Goal: Information Seeking & Learning: Learn about a topic

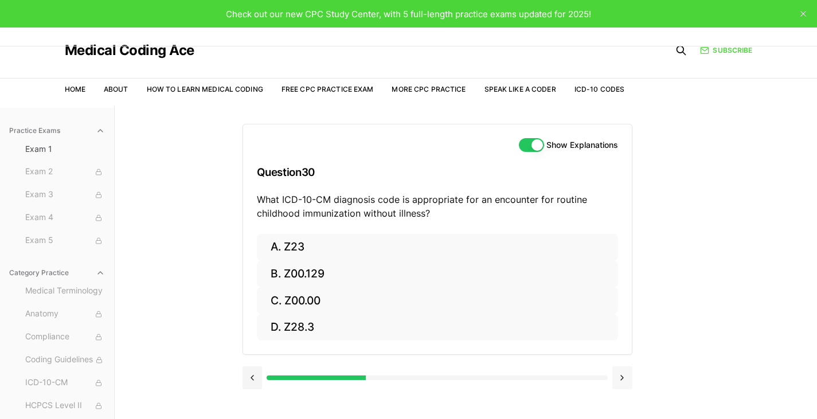
click at [620, 374] on button at bounding box center [622, 377] width 20 height 23
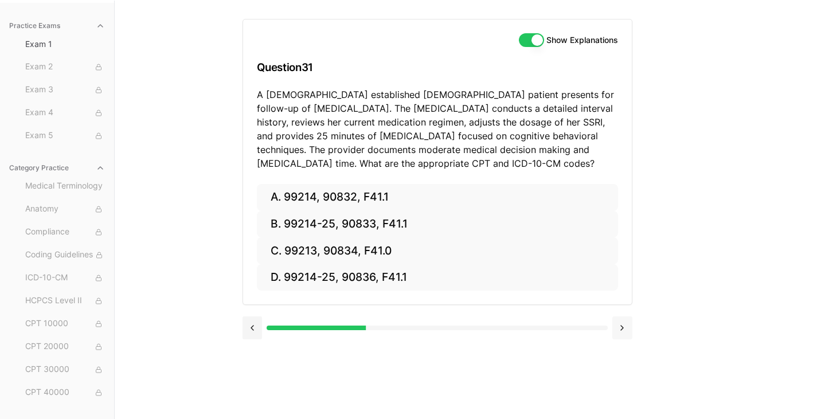
scroll to position [104, 0]
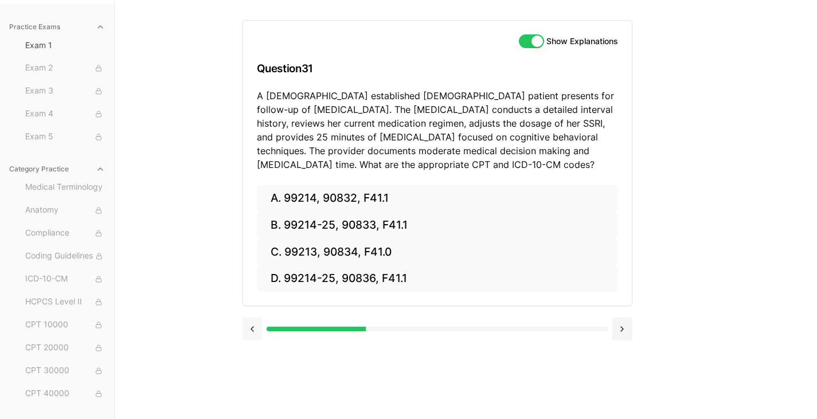
click at [247, 326] on button at bounding box center [253, 329] width 20 height 23
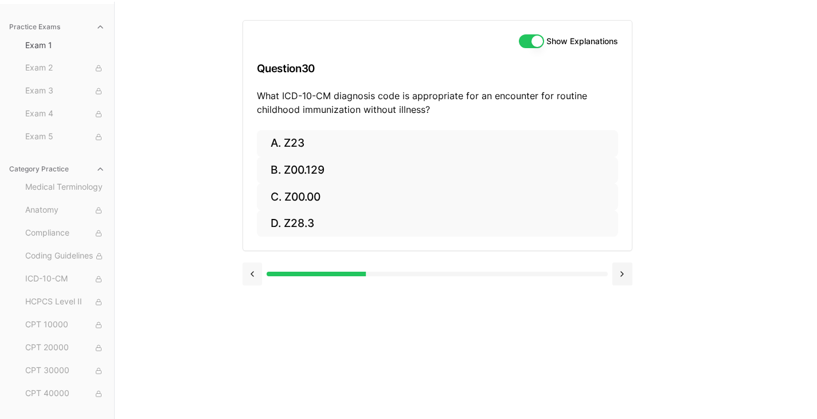
click at [248, 268] on button at bounding box center [253, 274] width 20 height 23
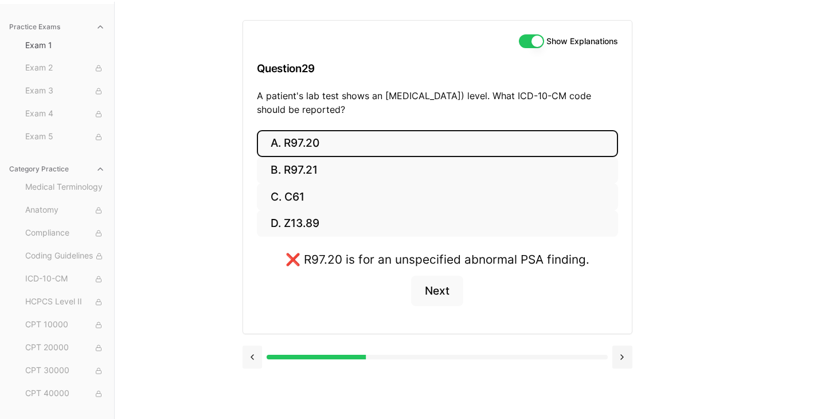
click at [254, 352] on button at bounding box center [253, 357] width 20 height 23
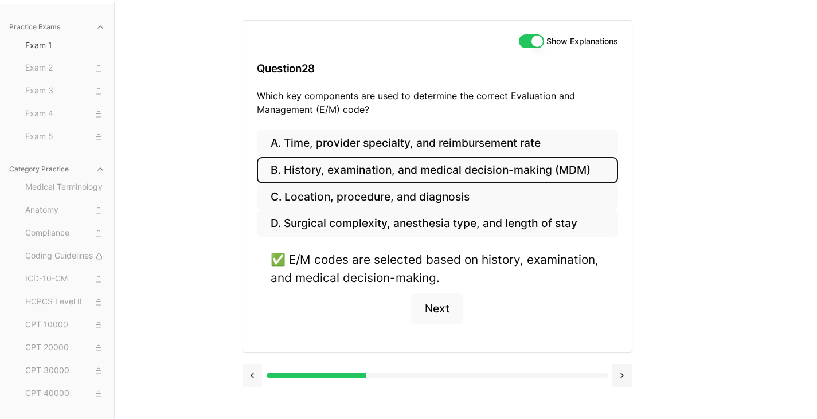
click at [620, 375] on button at bounding box center [622, 375] width 20 height 23
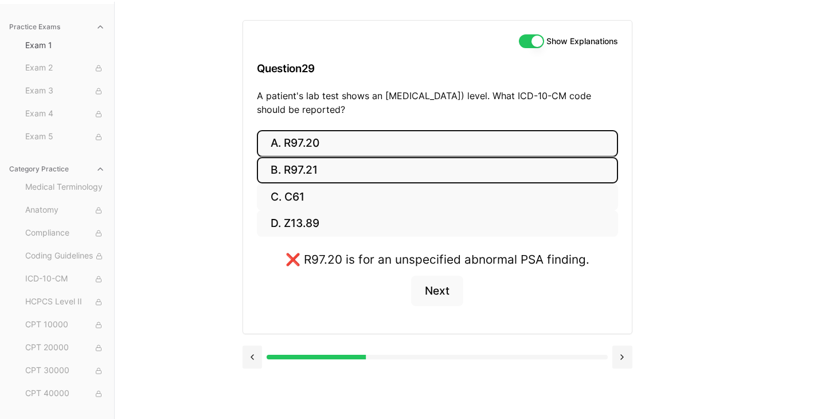
click at [292, 168] on button "B. R97.21" at bounding box center [437, 170] width 361 height 27
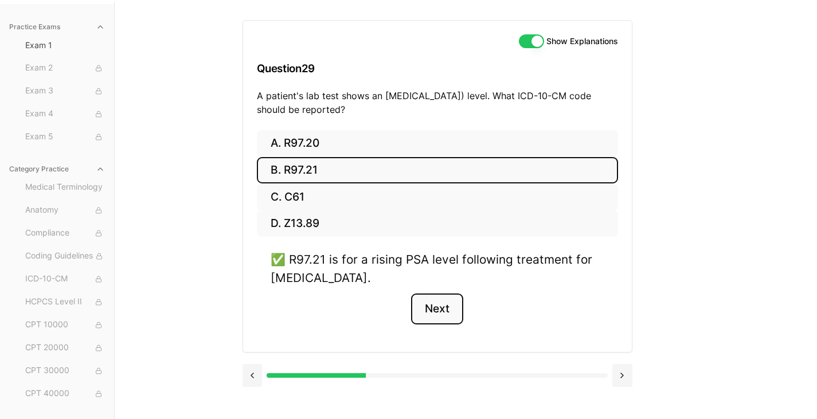
click at [435, 303] on button "Next" at bounding box center [437, 309] width 52 height 31
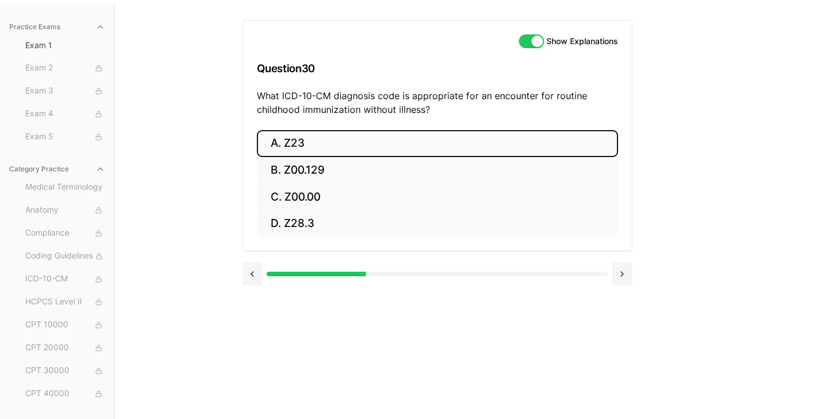
click at [289, 148] on button "A. Z23" at bounding box center [437, 143] width 361 height 27
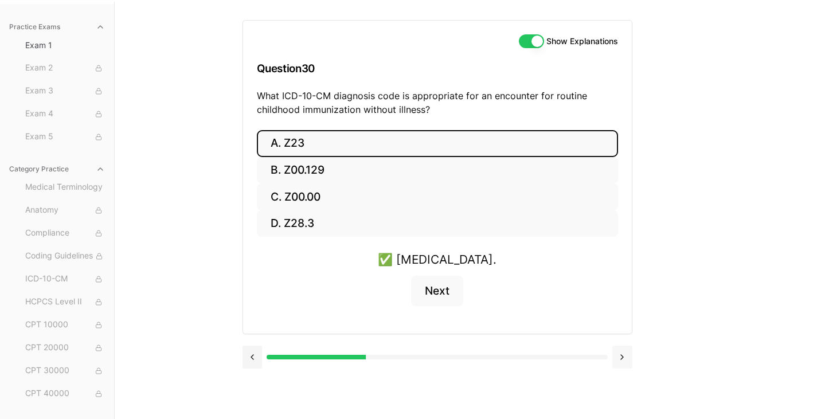
click at [625, 354] on button at bounding box center [622, 357] width 20 height 23
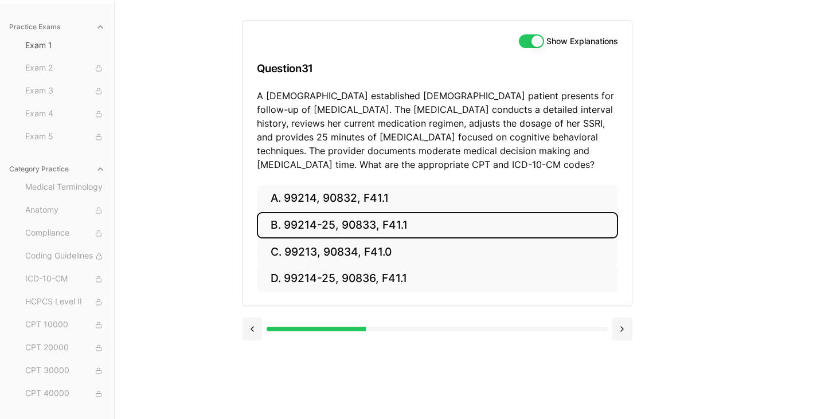
click at [325, 223] on button "B. 99214-25, 90833, F41.1" at bounding box center [437, 225] width 361 height 27
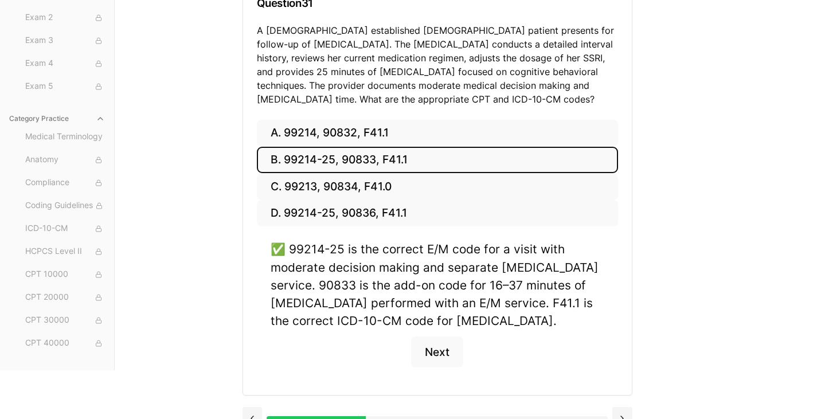
scroll to position [189, 0]
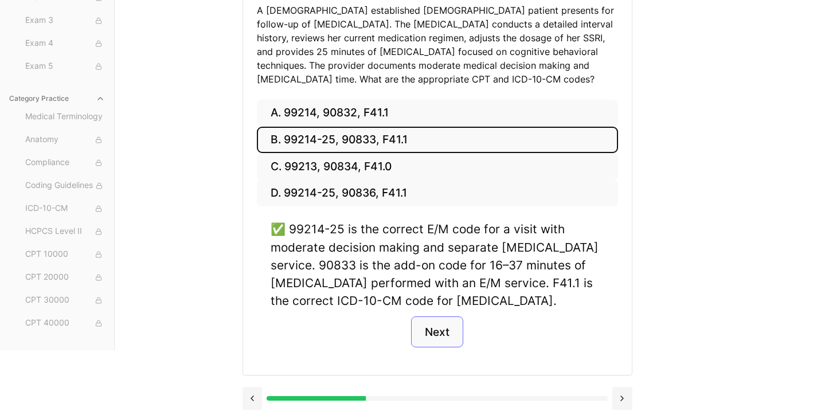
click at [446, 331] on button "Next" at bounding box center [437, 332] width 52 height 31
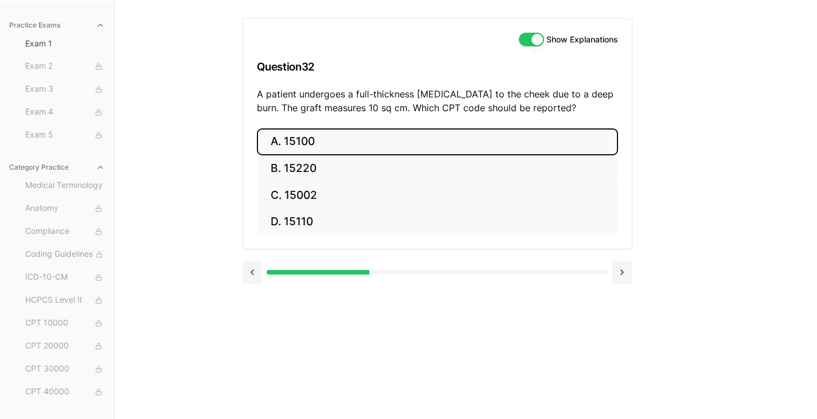
click at [301, 146] on button "A. 15100" at bounding box center [437, 141] width 361 height 27
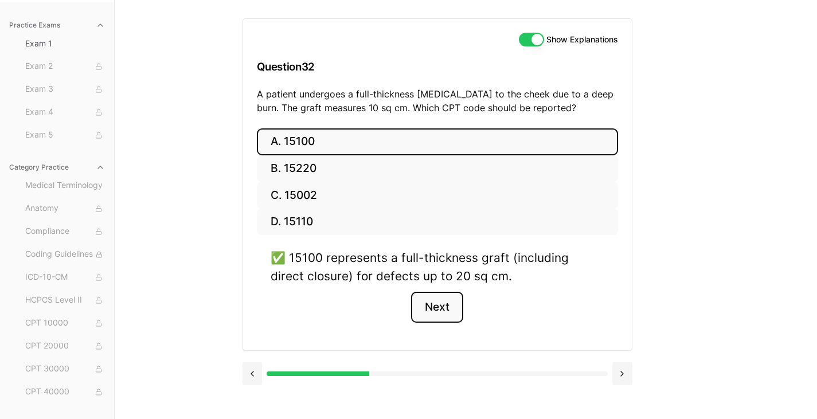
click at [436, 310] on button "Next" at bounding box center [437, 307] width 52 height 31
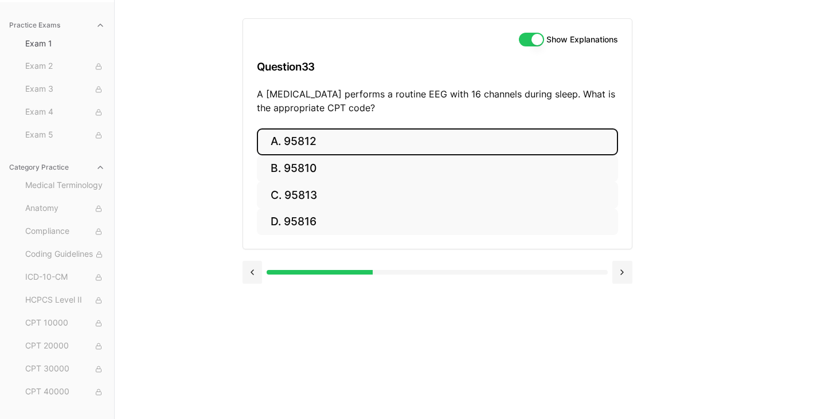
click at [327, 144] on button "A. 95812" at bounding box center [437, 141] width 361 height 27
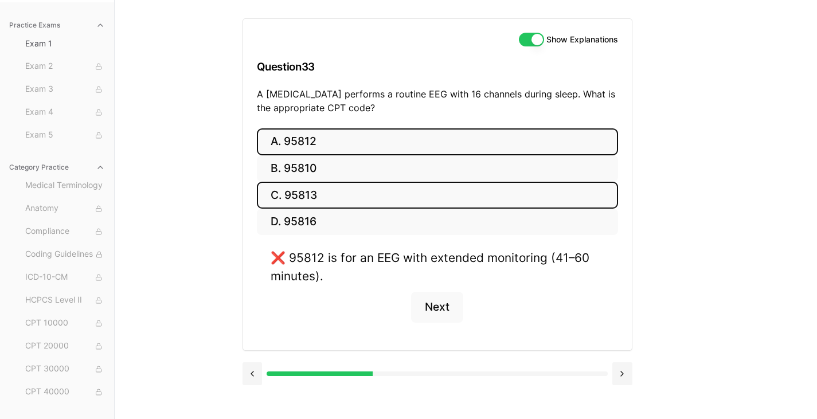
click at [294, 198] on button "C. 95813" at bounding box center [437, 195] width 361 height 27
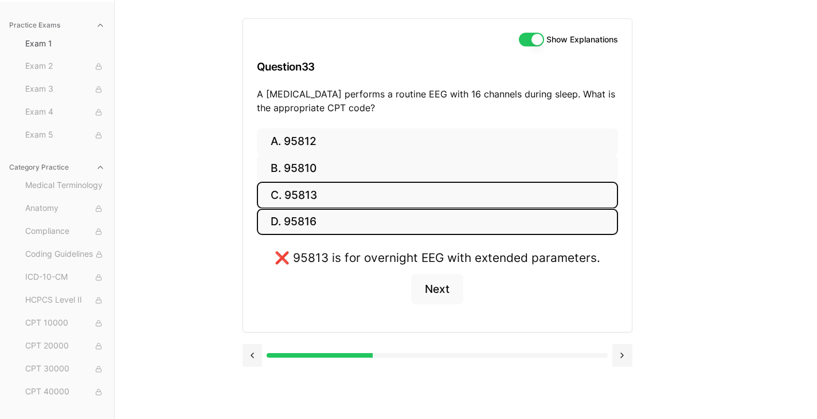
click at [284, 225] on button "D. 95816" at bounding box center [437, 222] width 361 height 27
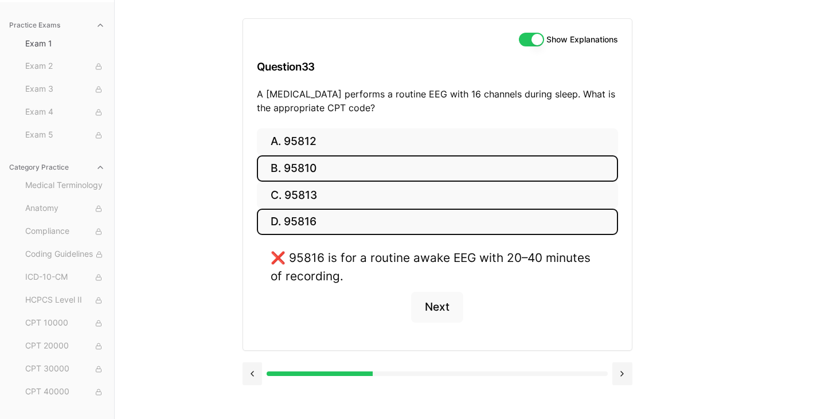
click at [310, 167] on button "B. 95810" at bounding box center [437, 168] width 361 height 27
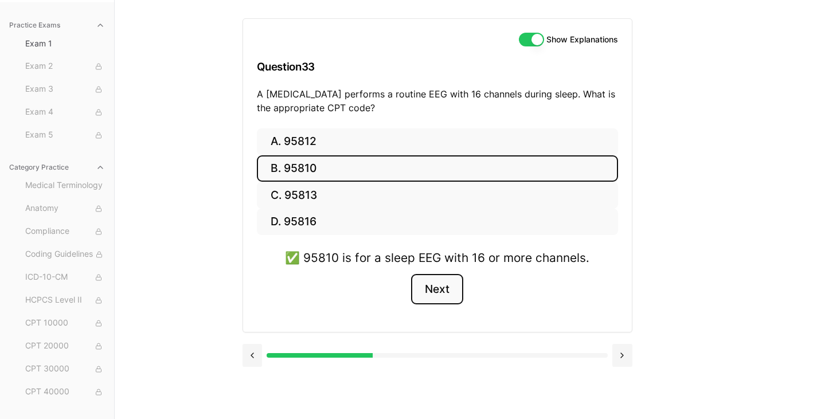
click at [457, 290] on button "Next" at bounding box center [437, 289] width 52 height 31
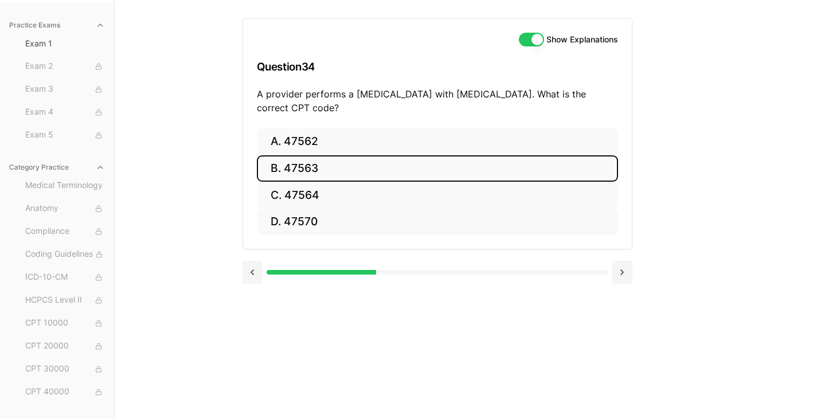
click at [327, 173] on button "B. 47563" at bounding box center [437, 168] width 361 height 27
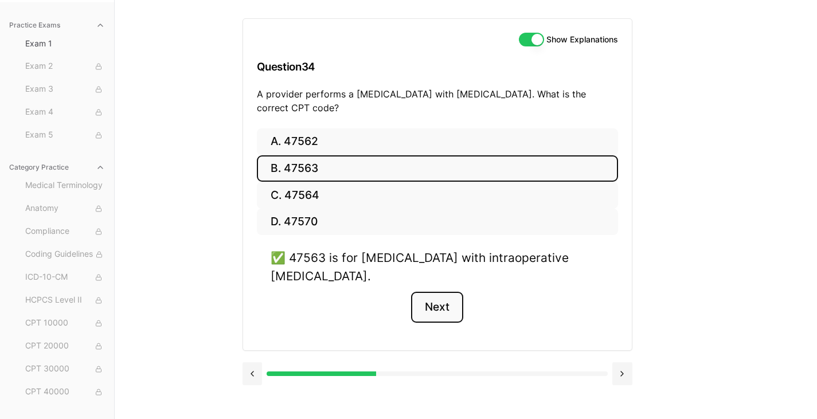
click at [434, 309] on button "Next" at bounding box center [437, 307] width 52 height 31
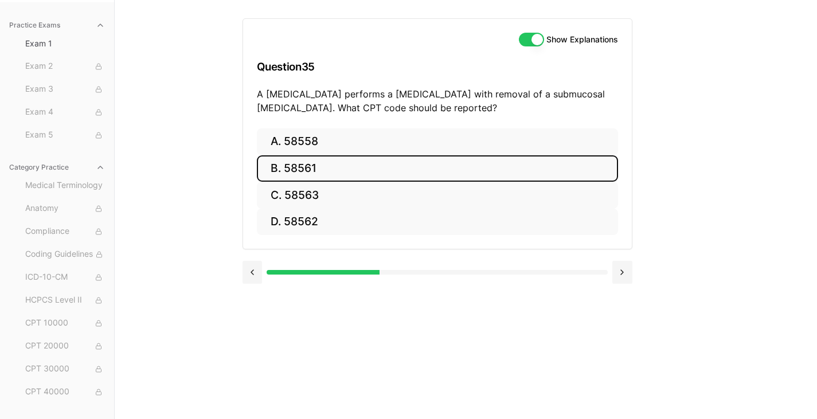
click at [304, 169] on button "B. 58561" at bounding box center [437, 168] width 361 height 27
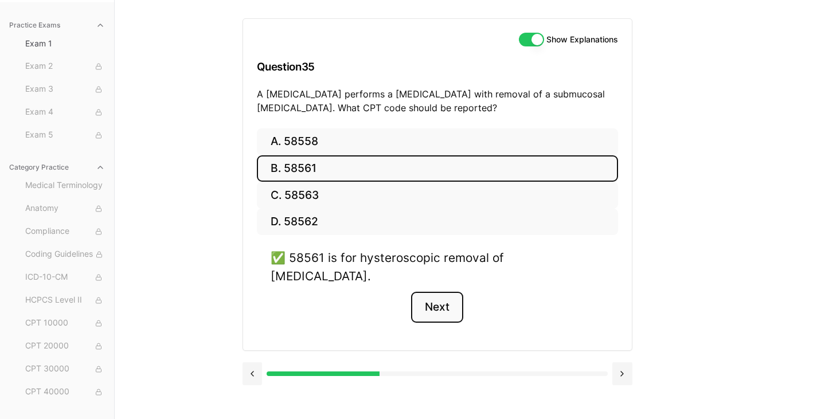
click at [443, 299] on button "Next" at bounding box center [437, 307] width 52 height 31
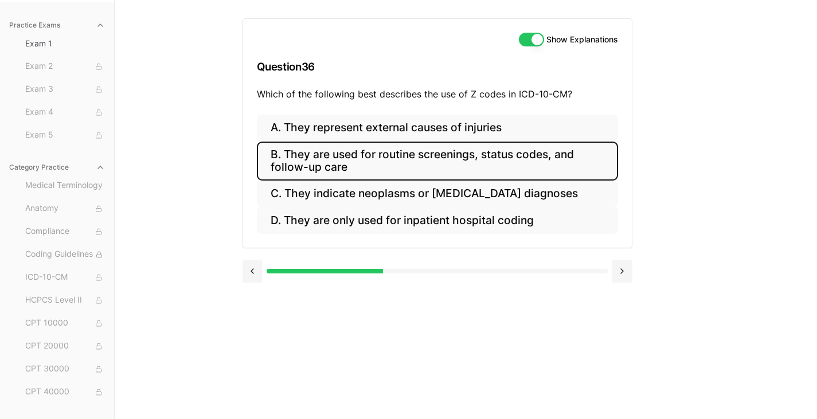
click at [351, 159] on button "B. They are used for routine screenings, status codes, and follow-up care" at bounding box center [437, 161] width 361 height 39
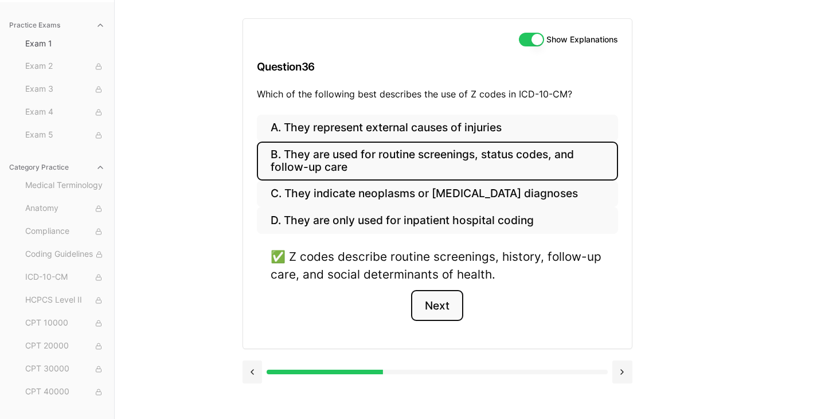
click at [435, 317] on button "Next" at bounding box center [437, 305] width 52 height 31
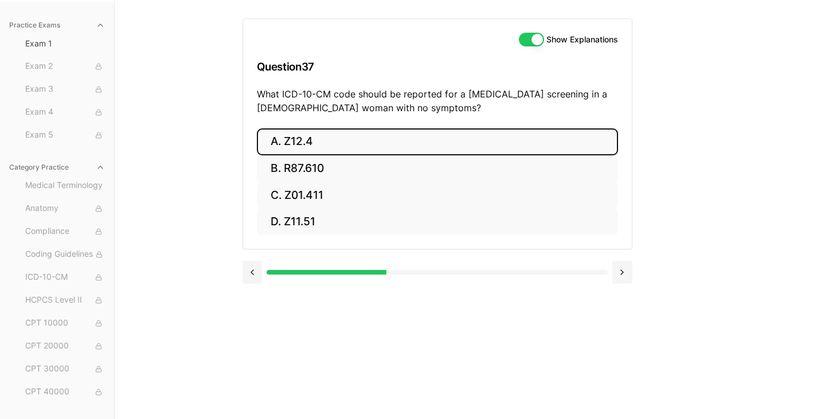
click at [310, 148] on button "A. Z12.4" at bounding box center [437, 141] width 361 height 27
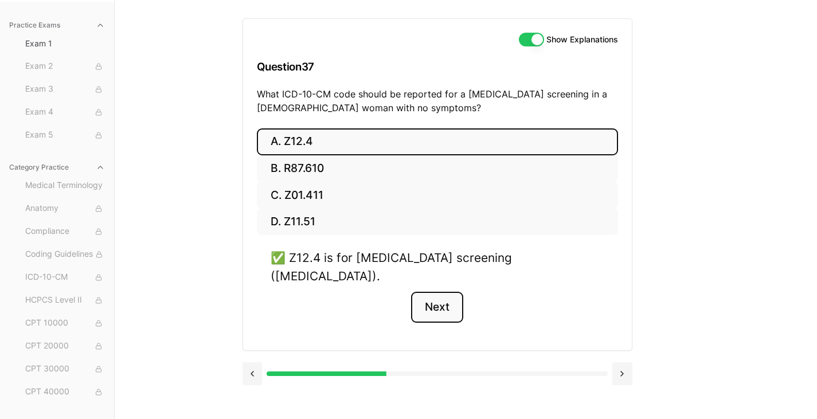
click at [439, 299] on button "Next" at bounding box center [437, 307] width 52 height 31
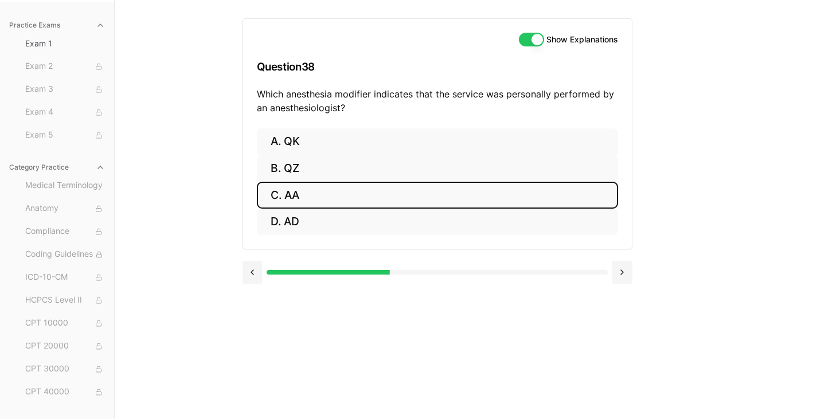
click at [294, 197] on button "C. AA" at bounding box center [437, 195] width 361 height 27
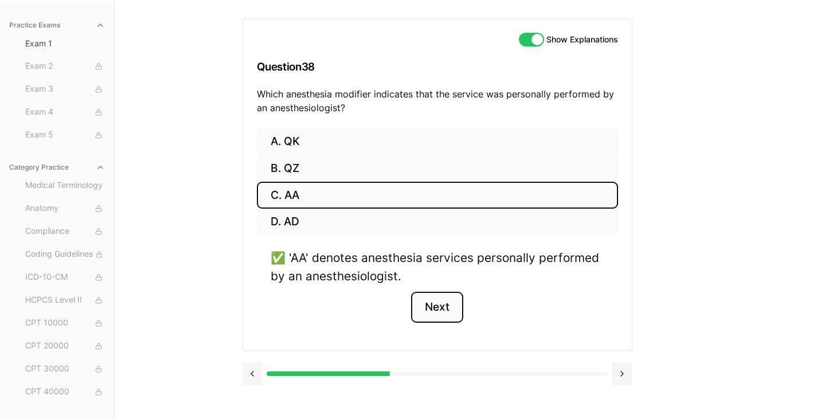
click at [442, 304] on button "Next" at bounding box center [437, 307] width 52 height 31
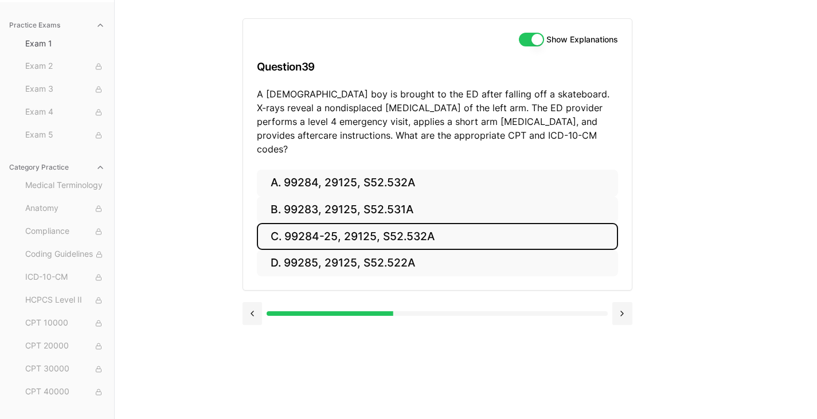
click at [337, 223] on button "C. 99284-25, 29125, S52.532A" at bounding box center [437, 236] width 361 height 27
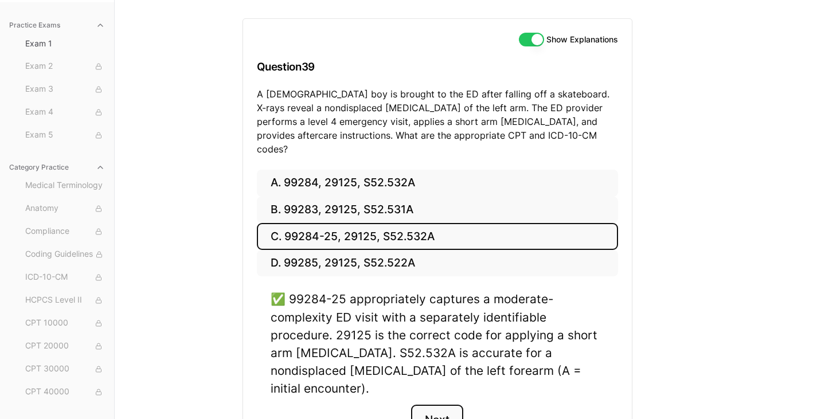
click at [446, 405] on button "Next" at bounding box center [437, 420] width 52 height 31
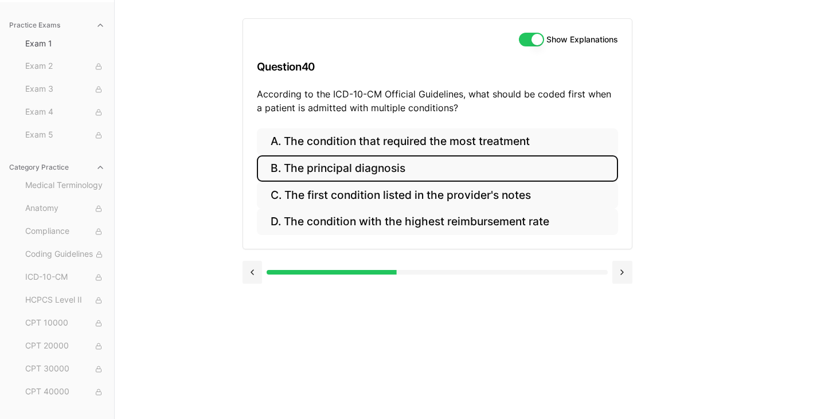
click at [360, 171] on button "B. The principal diagnosis" at bounding box center [437, 168] width 361 height 27
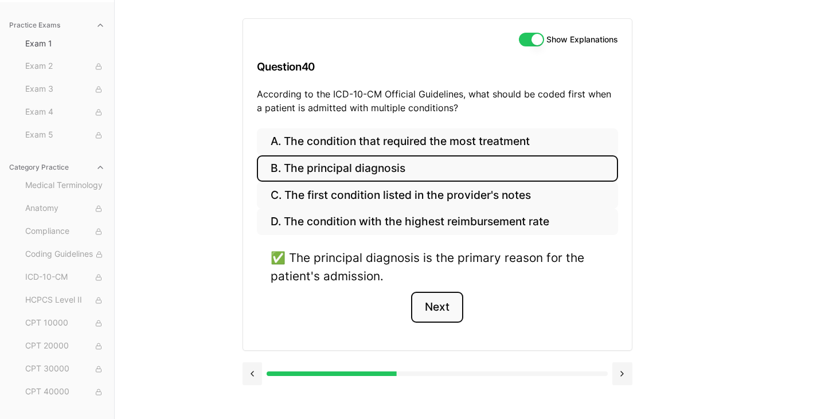
click at [453, 309] on button "Next" at bounding box center [437, 307] width 52 height 31
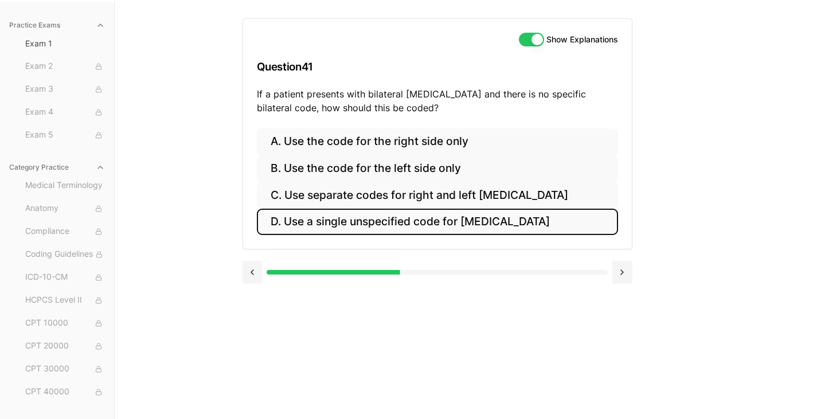
click at [442, 227] on button "D. Use a single unspecified code for [MEDICAL_DATA]" at bounding box center [437, 222] width 361 height 27
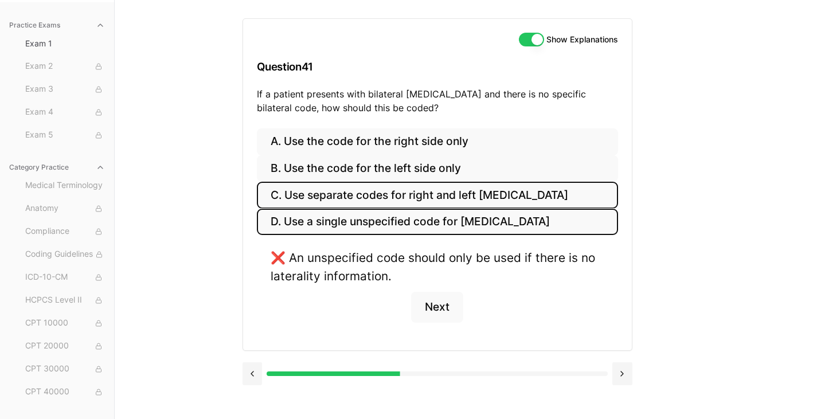
click at [420, 196] on button "C. Use separate codes for right and left [MEDICAL_DATA]" at bounding box center [437, 195] width 361 height 27
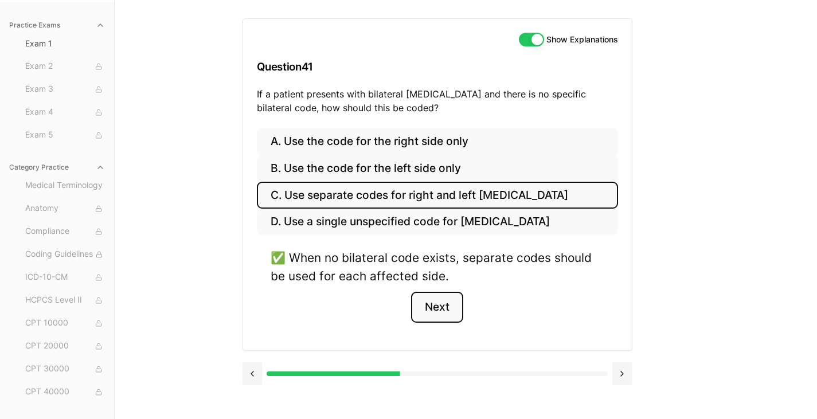
click at [444, 306] on button "Next" at bounding box center [437, 307] width 52 height 31
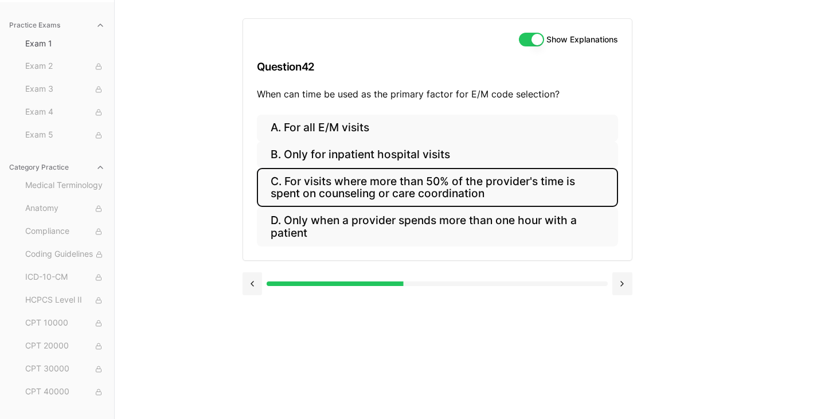
click at [399, 182] on button "C. For visits where more than 50% of the provider's time is spent on counseling…" at bounding box center [437, 187] width 361 height 39
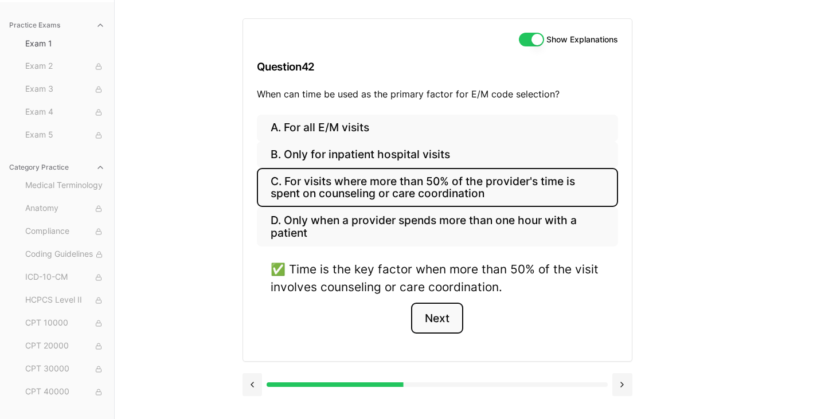
click at [444, 323] on button "Next" at bounding box center [437, 318] width 52 height 31
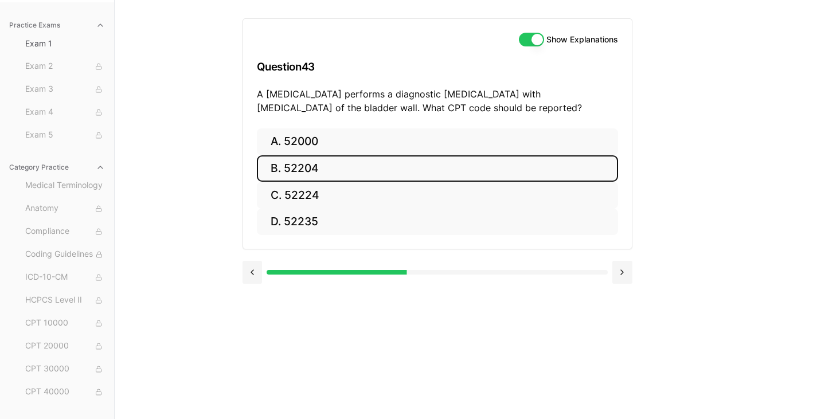
click at [313, 167] on button "B. 52204" at bounding box center [437, 168] width 361 height 27
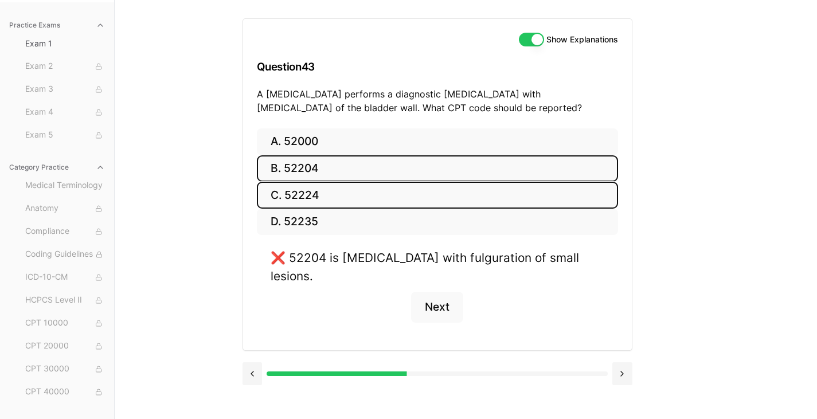
click at [304, 188] on button "C. 52224" at bounding box center [437, 195] width 361 height 27
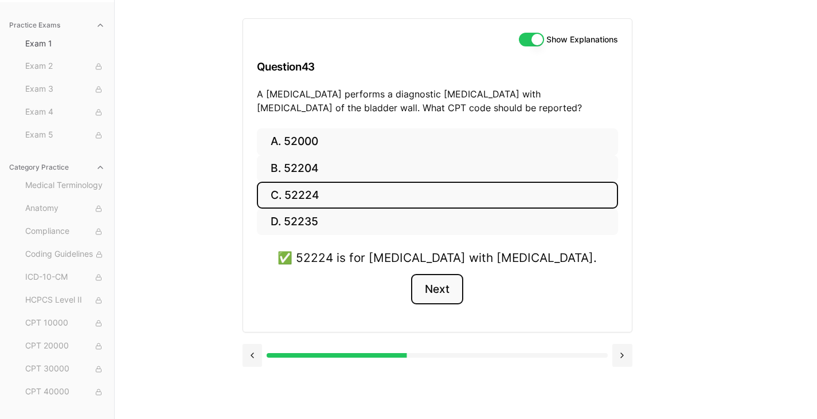
click at [431, 292] on button "Next" at bounding box center [437, 289] width 52 height 31
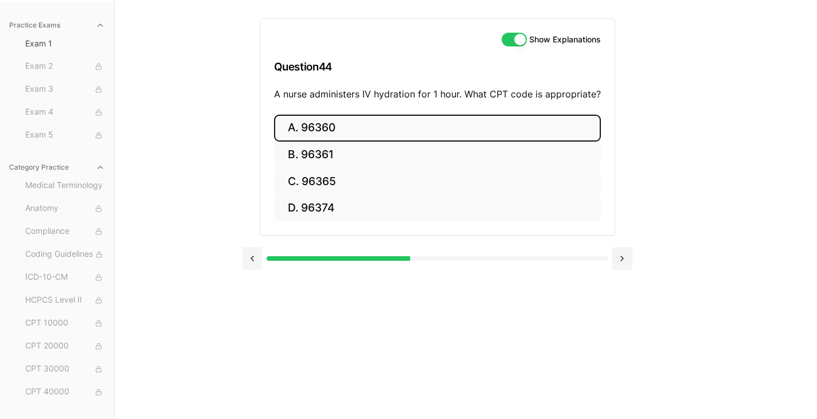
click at [323, 138] on button "A. 96360" at bounding box center [437, 128] width 327 height 27
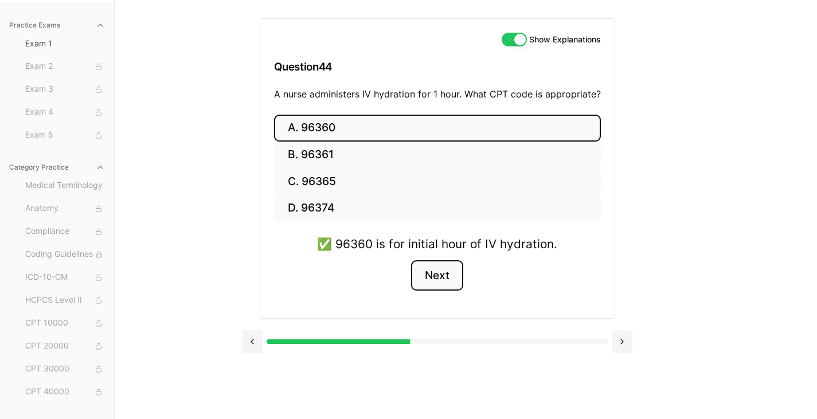
click at [447, 274] on button "Next" at bounding box center [437, 275] width 52 height 31
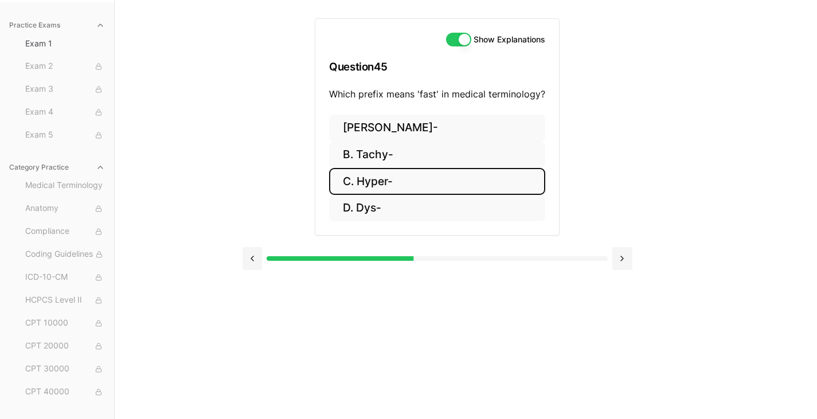
click at [365, 185] on button "C. Hyper-" at bounding box center [437, 181] width 216 height 27
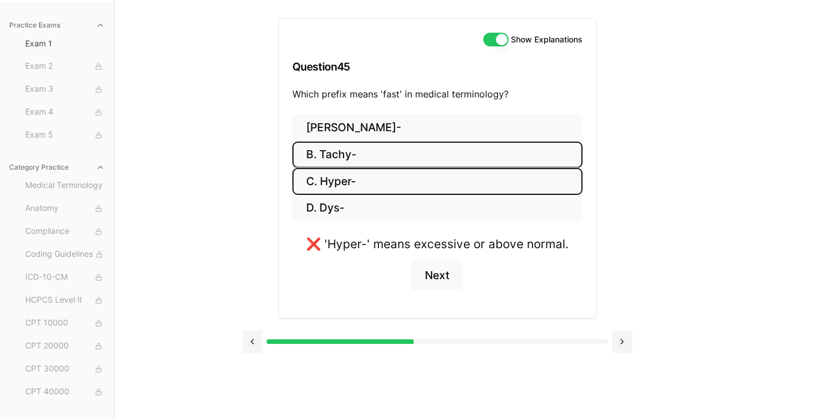
click at [335, 149] on button "B. Tachy-" at bounding box center [437, 155] width 290 height 27
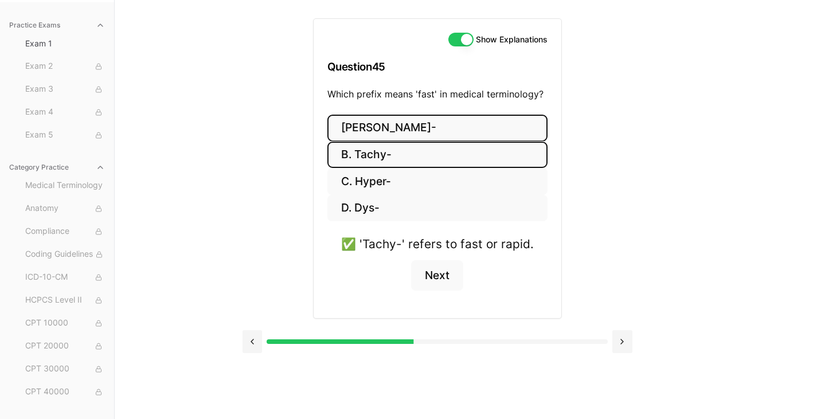
click at [354, 135] on button "[PERSON_NAME]-" at bounding box center [437, 128] width 220 height 27
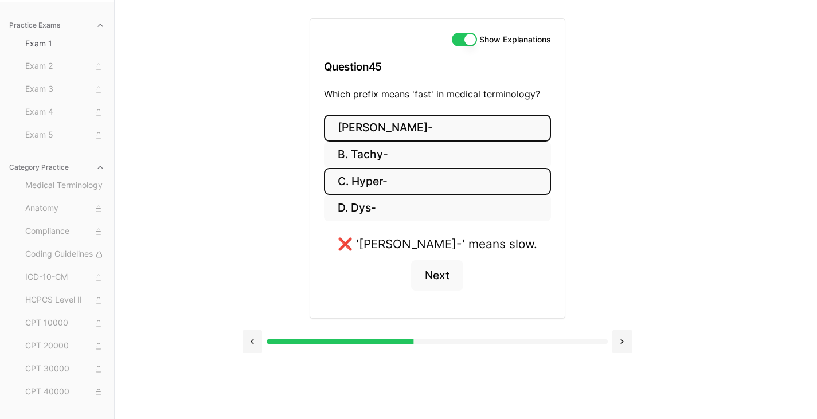
click at [382, 188] on button "C. Hyper-" at bounding box center [437, 181] width 227 height 27
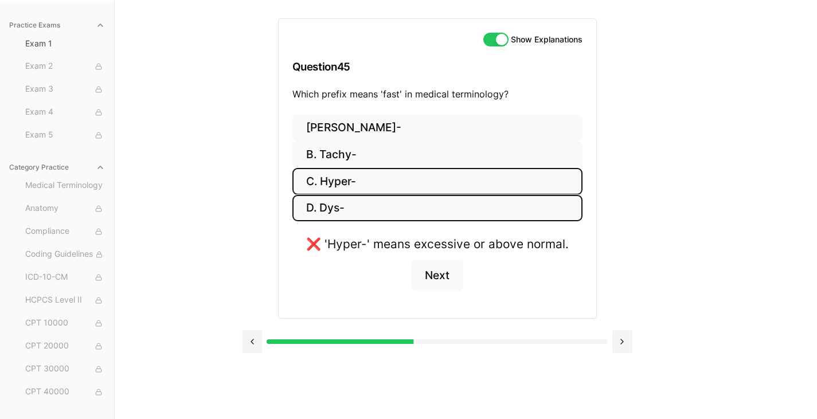
click at [382, 206] on button "D. Dys-" at bounding box center [437, 208] width 290 height 27
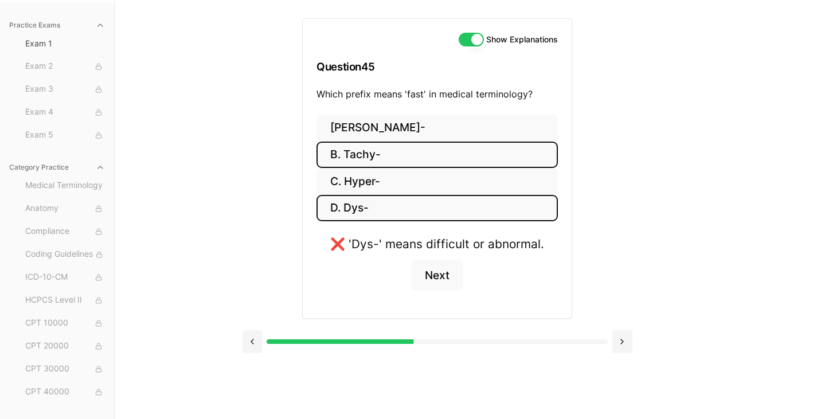
click at [359, 157] on button "B. Tachy-" at bounding box center [437, 155] width 241 height 27
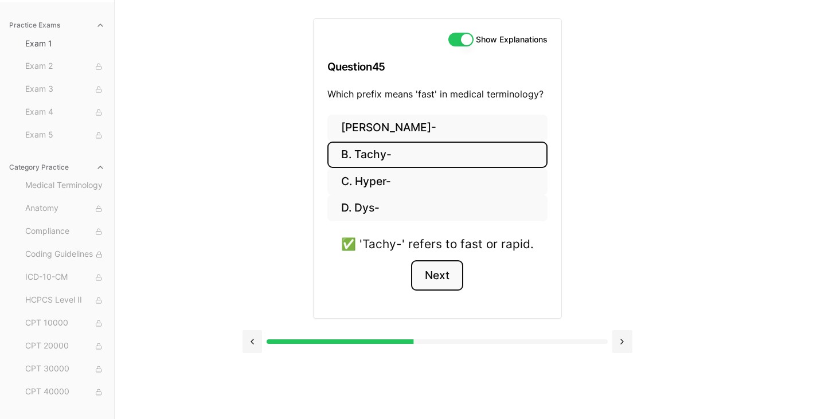
click at [434, 278] on button "Next" at bounding box center [437, 275] width 52 height 31
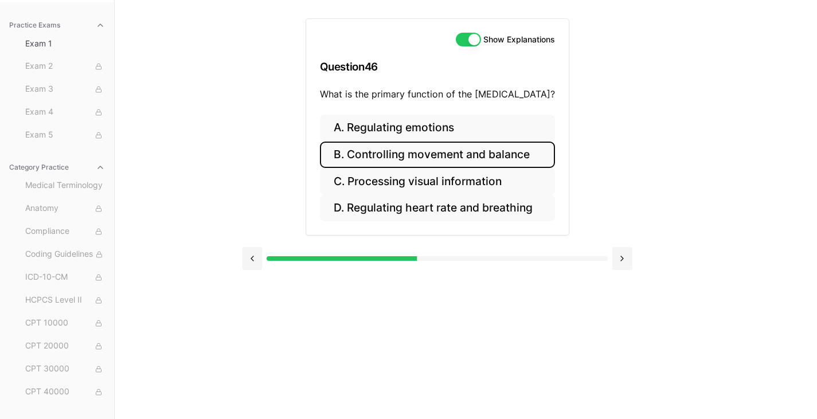
click at [424, 151] on button "B. Controlling movement and balance" at bounding box center [437, 155] width 235 height 27
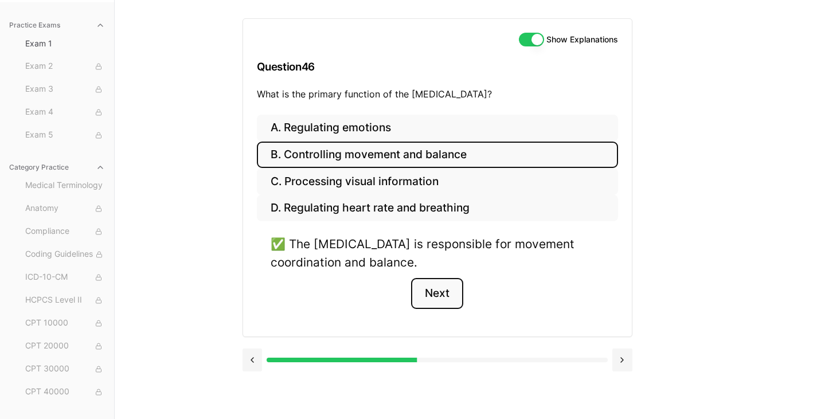
click at [431, 286] on button "Next" at bounding box center [437, 293] width 52 height 31
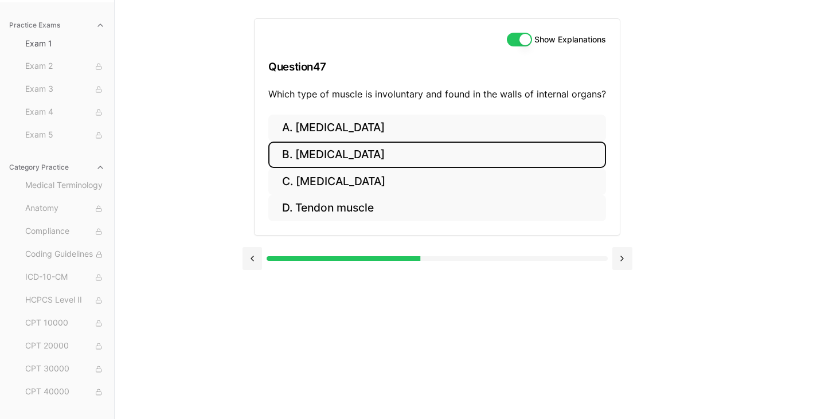
click at [356, 163] on button "B. [MEDICAL_DATA]" at bounding box center [437, 155] width 338 height 27
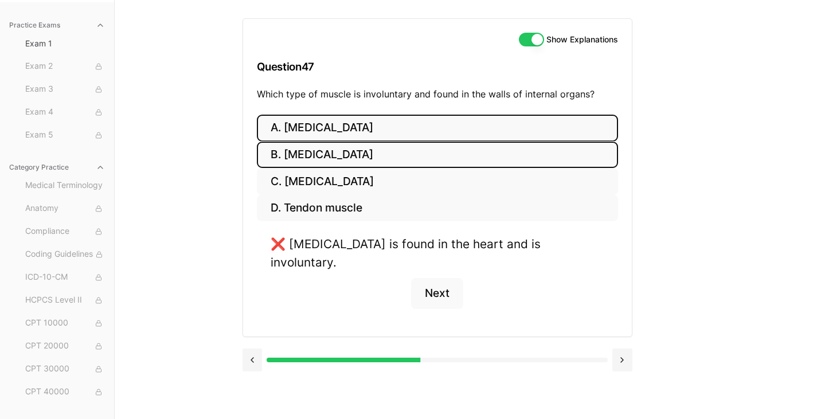
click at [335, 132] on button "A. [MEDICAL_DATA]" at bounding box center [437, 128] width 361 height 27
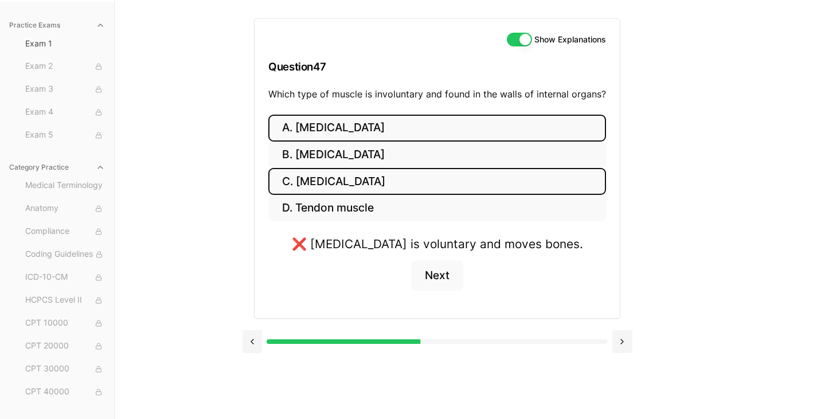
click at [334, 181] on button "C. [MEDICAL_DATA]" at bounding box center [437, 181] width 338 height 27
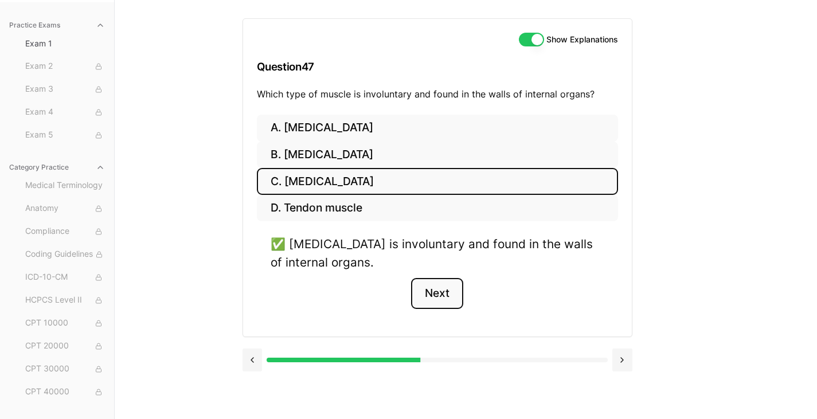
click at [446, 289] on button "Next" at bounding box center [437, 293] width 52 height 31
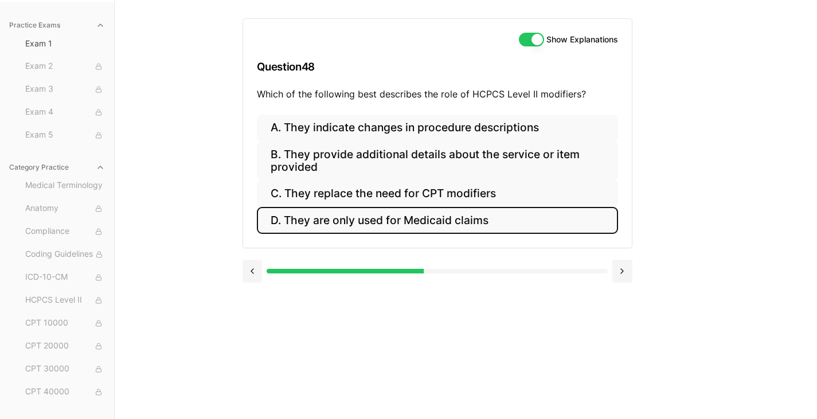
click at [378, 220] on button "D. They are only used for Medicaid claims" at bounding box center [437, 220] width 361 height 27
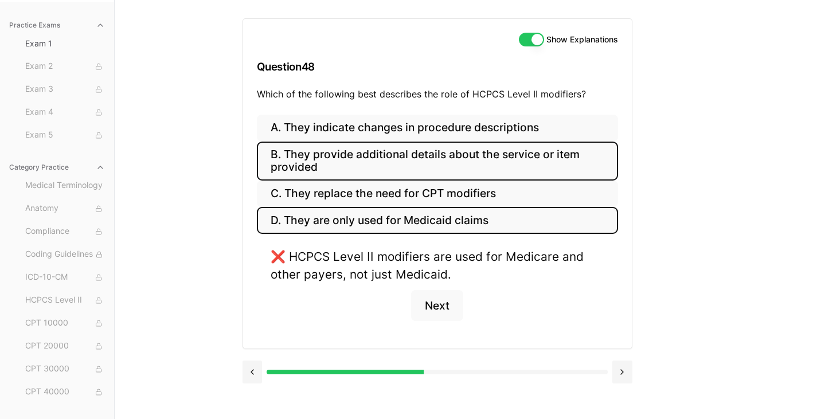
click at [377, 157] on button "B. They provide additional details about the service or item provided" at bounding box center [437, 161] width 361 height 39
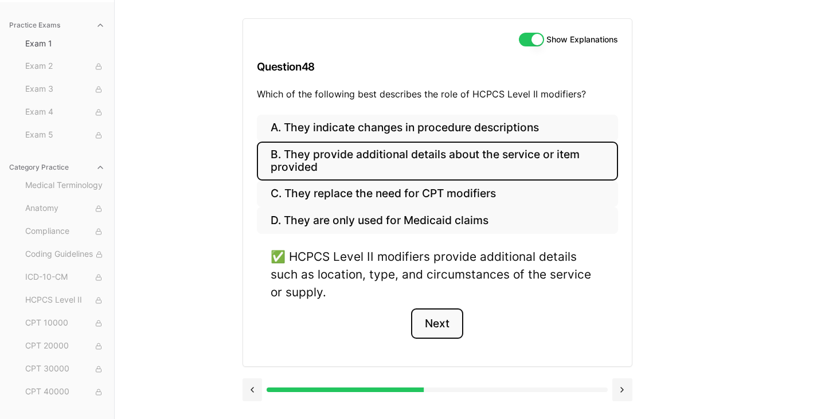
click at [446, 319] on button "Next" at bounding box center [437, 324] width 52 height 31
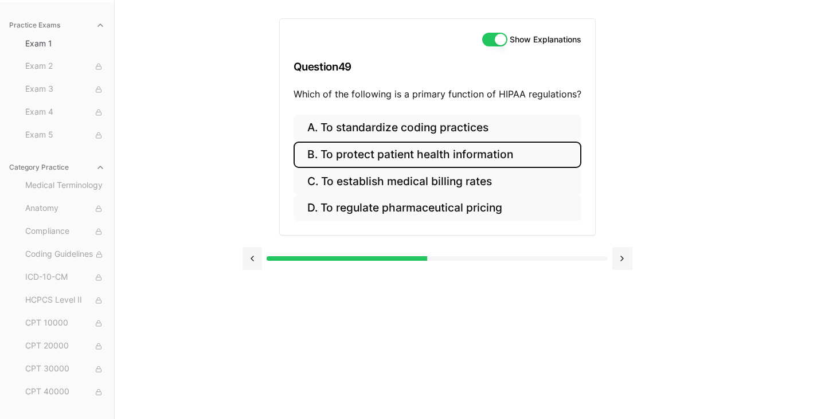
click at [429, 151] on button "B. To protect patient health information" at bounding box center [438, 155] width 288 height 27
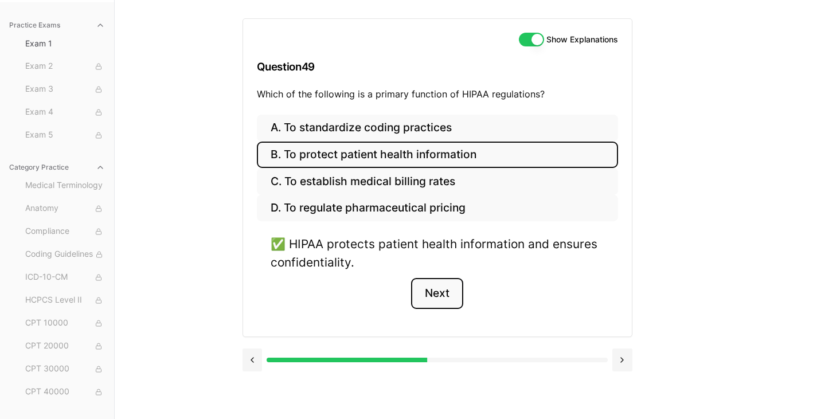
click at [428, 289] on button "Next" at bounding box center [437, 293] width 52 height 31
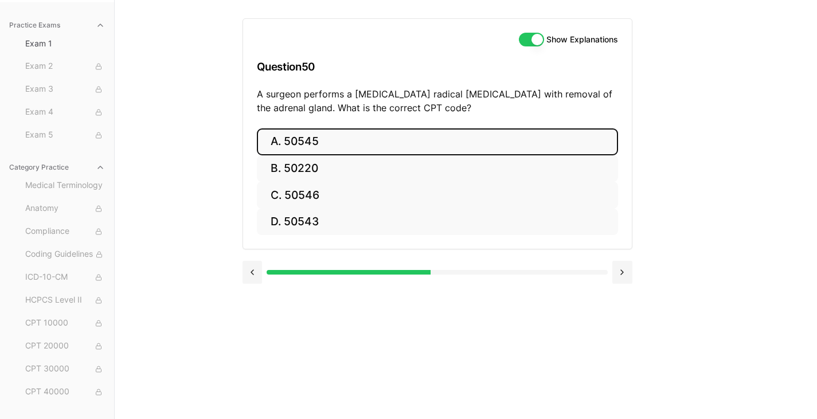
click at [300, 131] on button "A. 50545" at bounding box center [437, 141] width 361 height 27
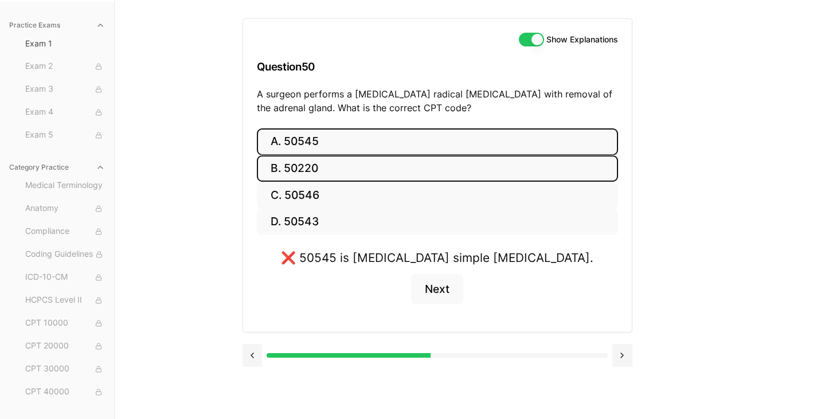
click at [303, 166] on button "B. 50220" at bounding box center [437, 168] width 361 height 27
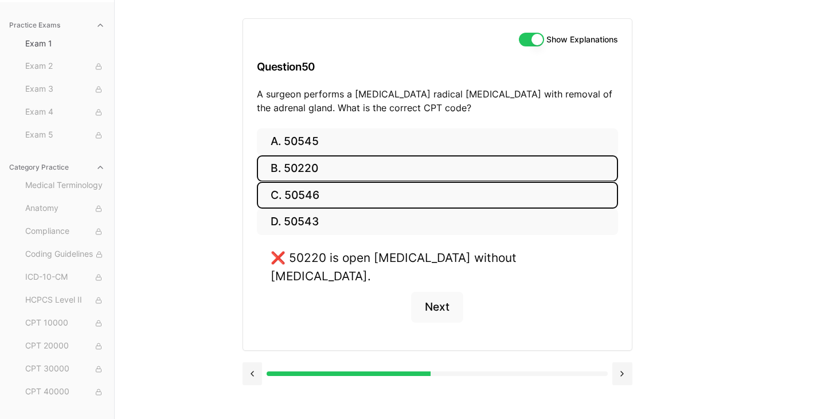
click at [303, 190] on button "C. 50546" at bounding box center [437, 195] width 361 height 27
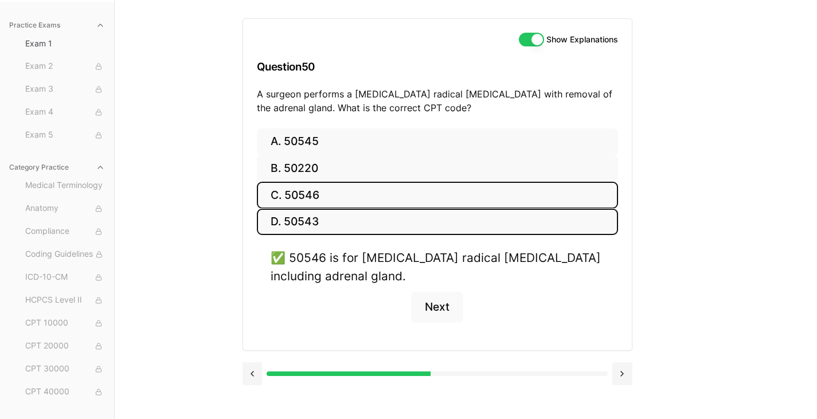
click at [300, 225] on button "D. 50543" at bounding box center [437, 222] width 361 height 27
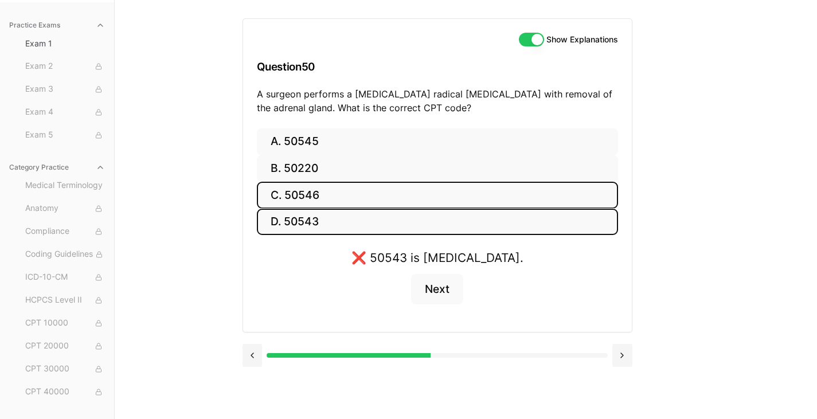
click at [311, 201] on button "C. 50546" at bounding box center [437, 195] width 361 height 27
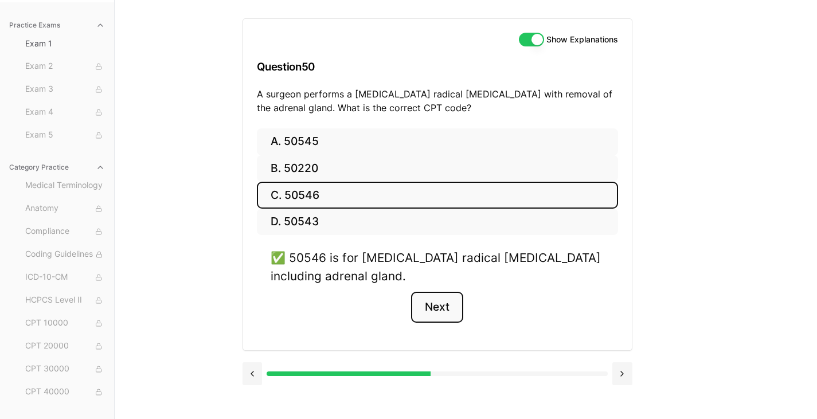
click at [444, 308] on button "Next" at bounding box center [437, 307] width 52 height 31
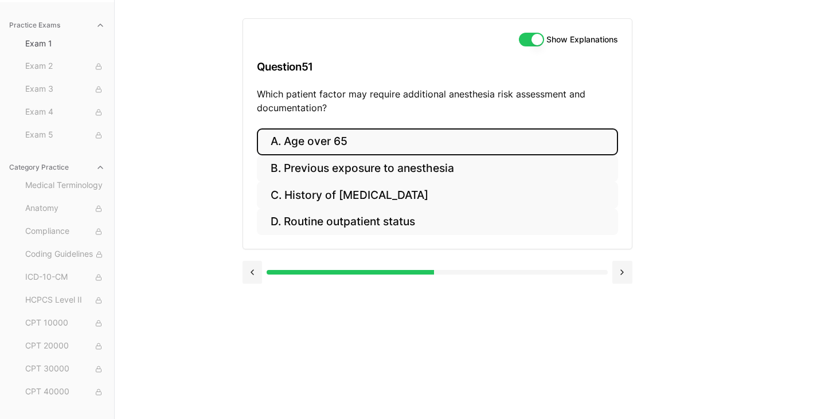
click at [322, 145] on button "A. Age over 65" at bounding box center [437, 141] width 361 height 27
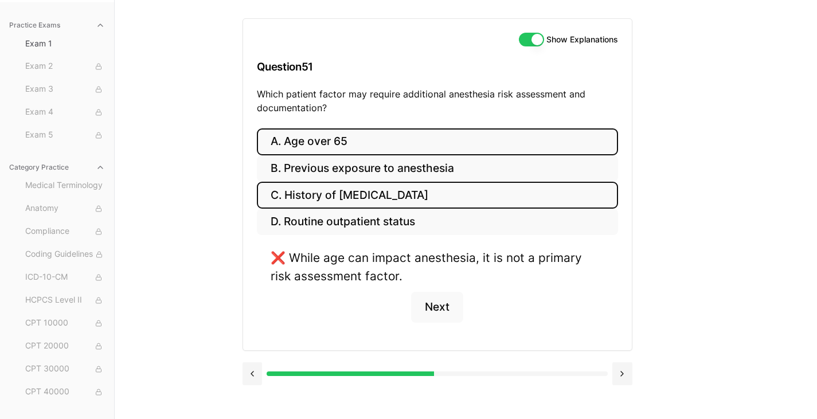
click at [339, 201] on button "C. History of [MEDICAL_DATA]" at bounding box center [437, 195] width 361 height 27
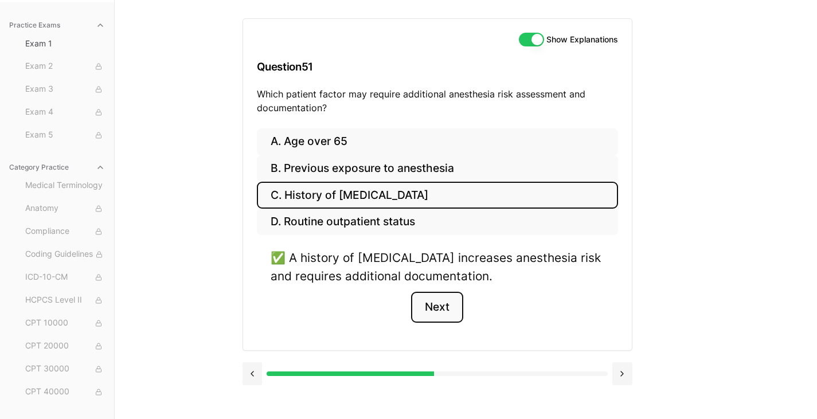
click at [439, 312] on button "Next" at bounding box center [437, 307] width 52 height 31
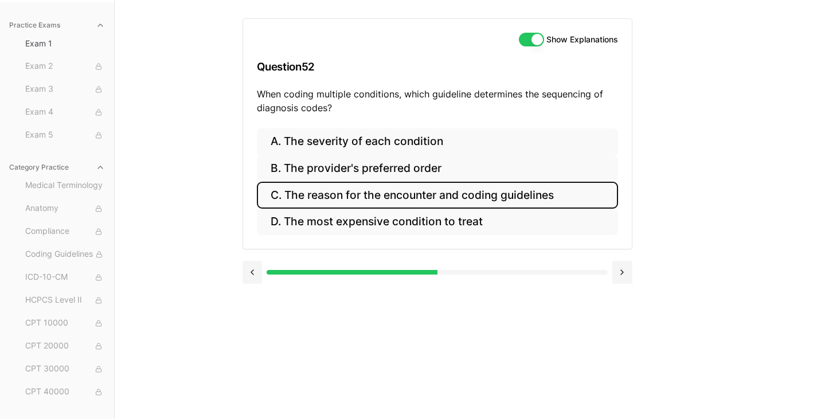
click at [365, 198] on button "C. The reason for the encounter and coding guidelines" at bounding box center [437, 195] width 361 height 27
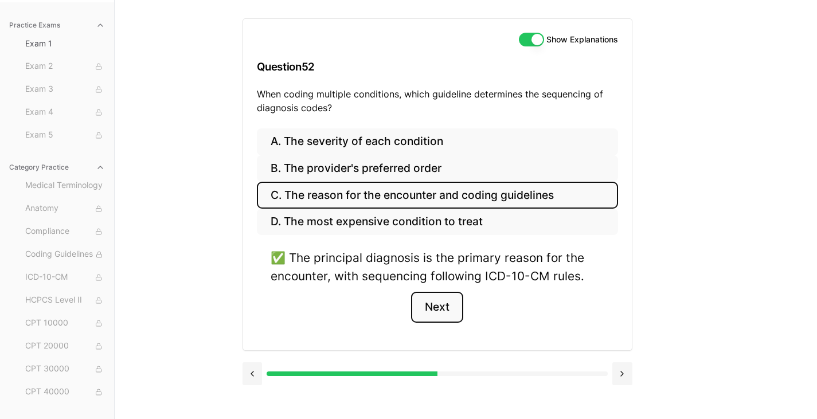
click at [440, 303] on button "Next" at bounding box center [437, 307] width 52 height 31
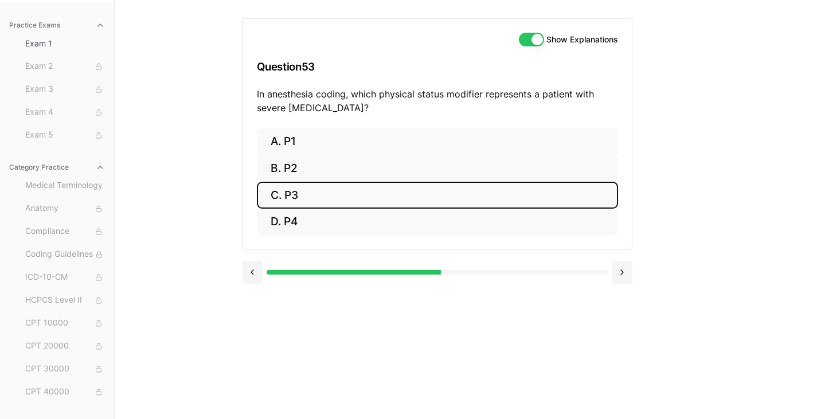
click at [288, 198] on button "C. P3" at bounding box center [437, 195] width 361 height 27
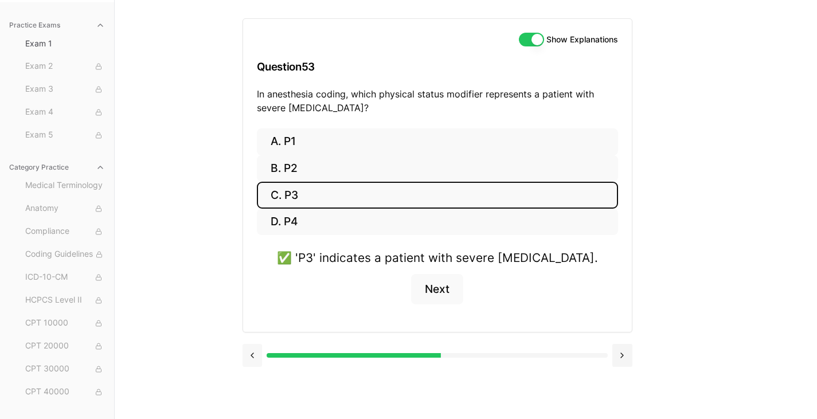
click at [249, 362] on button at bounding box center [253, 355] width 20 height 23
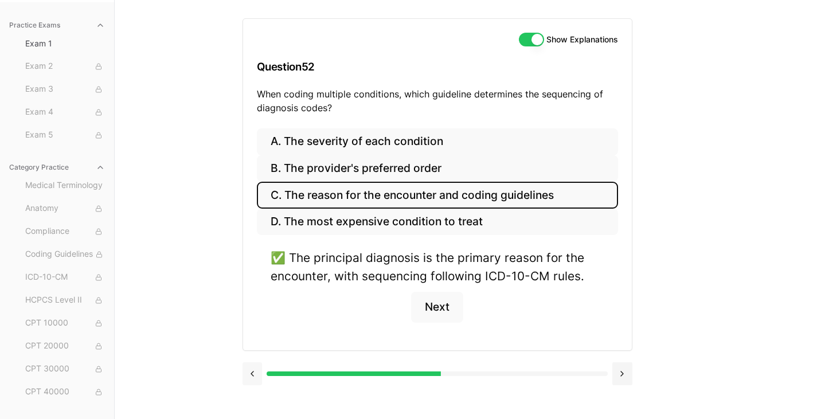
click at [249, 362] on div at bounding box center [438, 373] width 390 height 44
click at [251, 368] on button at bounding box center [253, 373] width 20 height 23
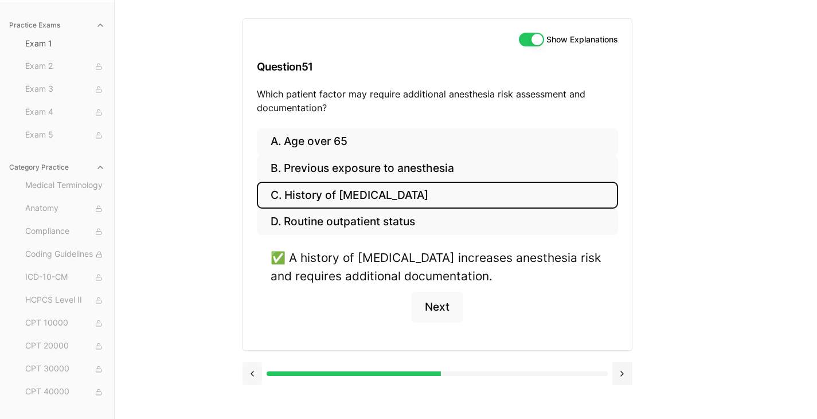
click at [251, 368] on button at bounding box center [253, 373] width 20 height 23
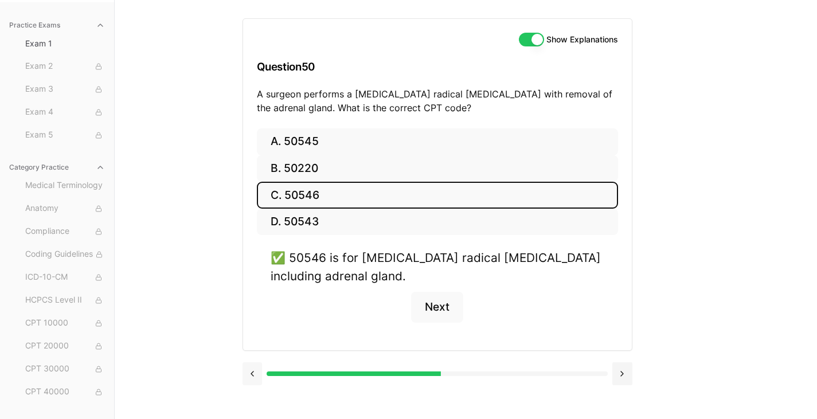
click at [251, 368] on button at bounding box center [253, 373] width 20 height 23
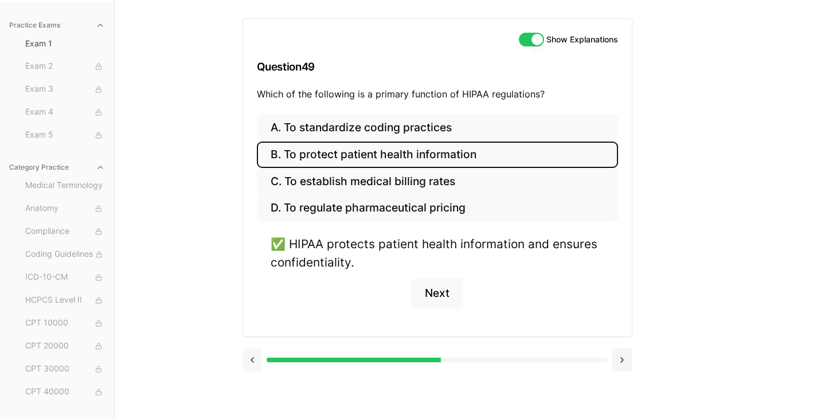
click at [251, 368] on button at bounding box center [253, 360] width 20 height 23
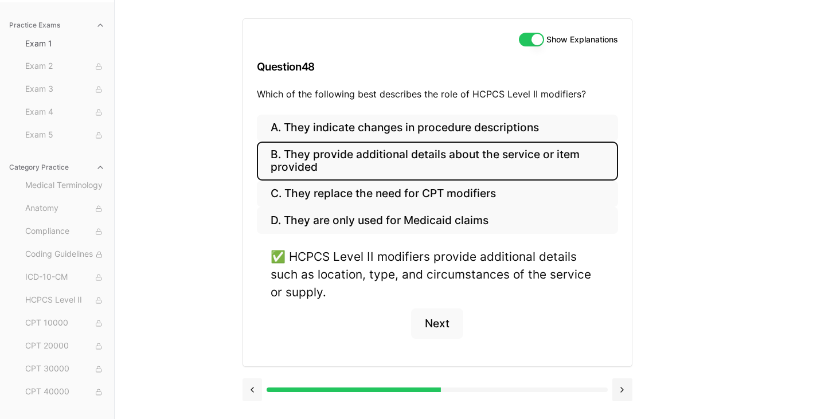
click at [251, 368] on div at bounding box center [438, 389] width 390 height 44
click at [253, 384] on button at bounding box center [253, 389] width 20 height 23
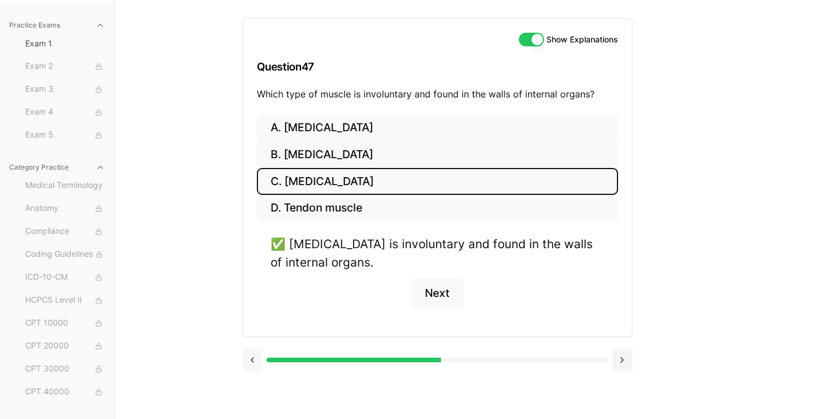
click at [252, 361] on button at bounding box center [253, 360] width 20 height 23
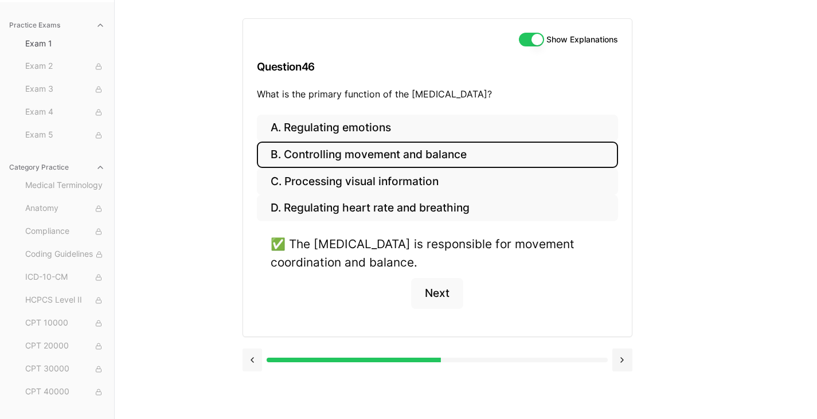
click at [252, 365] on button at bounding box center [253, 360] width 20 height 23
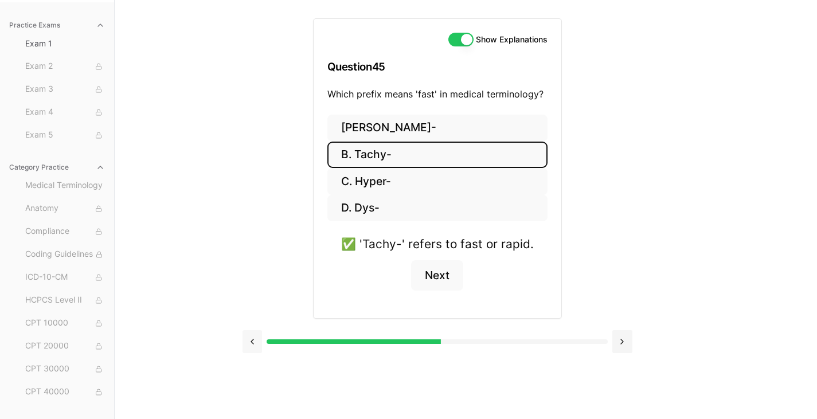
click at [255, 346] on button at bounding box center [253, 341] width 20 height 23
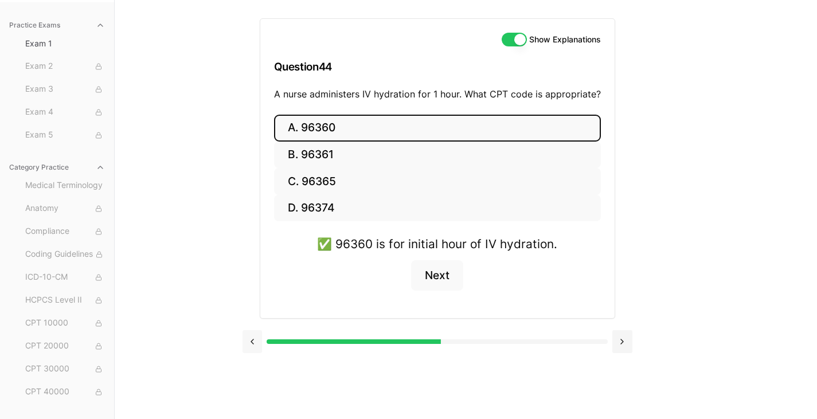
click at [254, 345] on button at bounding box center [253, 341] width 20 height 23
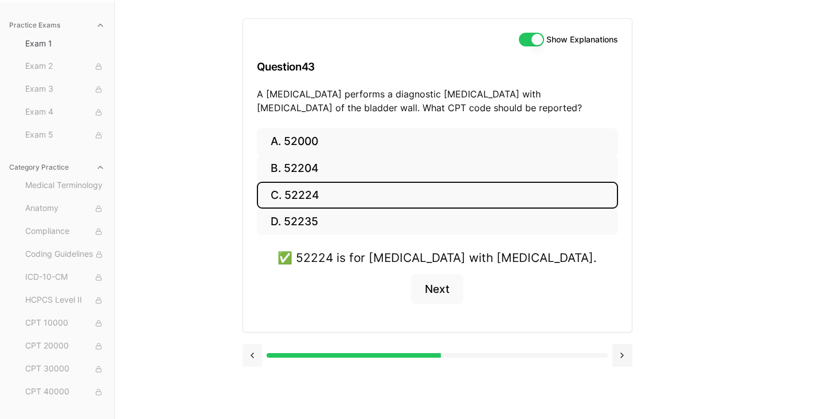
click at [254, 345] on button at bounding box center [253, 355] width 20 height 23
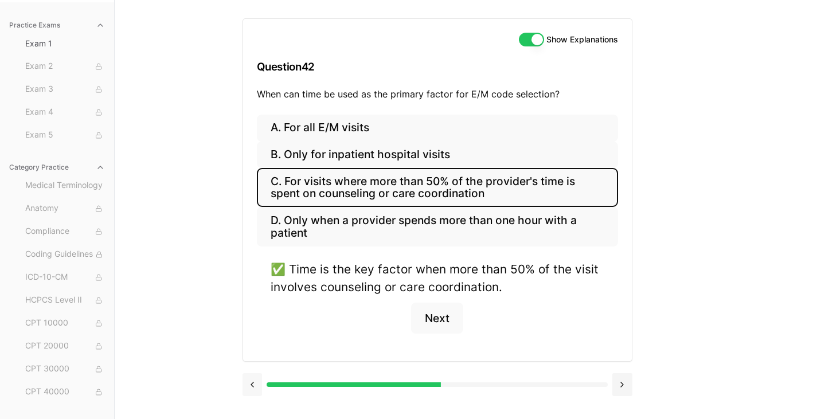
click at [249, 385] on button at bounding box center [253, 384] width 20 height 23
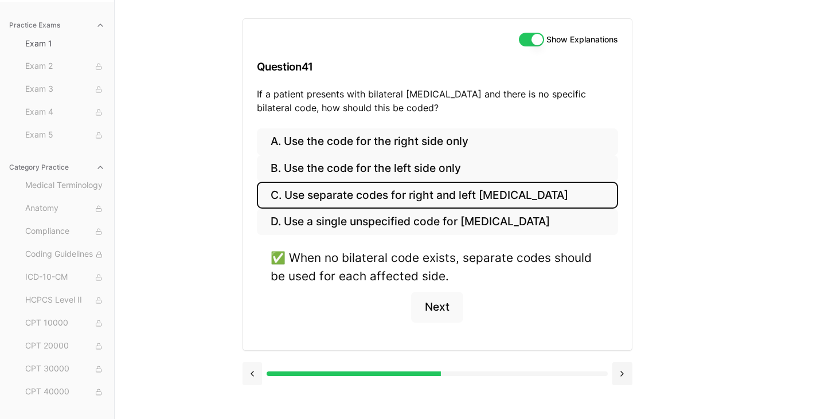
click at [249, 375] on button at bounding box center [253, 373] width 20 height 23
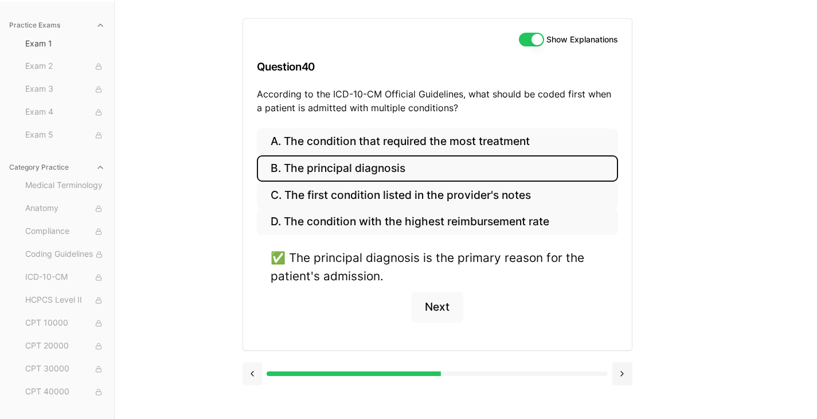
click at [250, 374] on button at bounding box center [253, 373] width 20 height 23
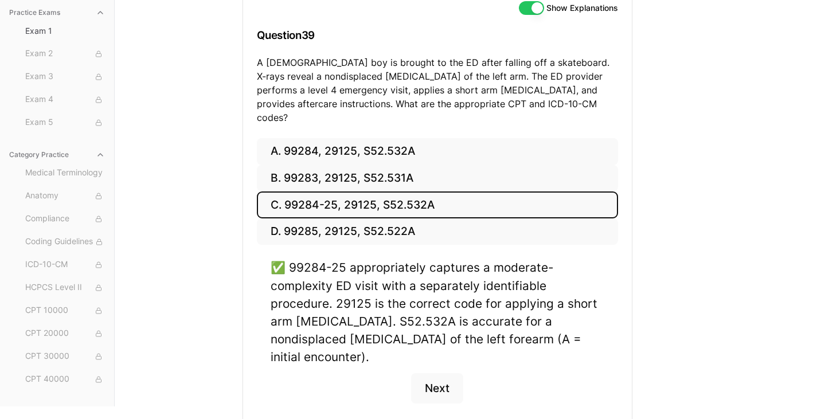
scroll to position [162, 0]
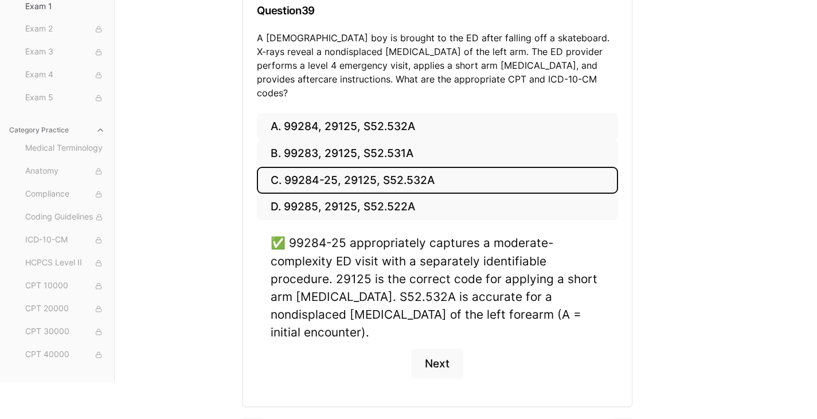
click at [241, 403] on div "Practice Exams Exam 1 Exam 2 Exam 3 Exam 4 Exam 5 Category Practice Medical Ter…" at bounding box center [408, 232] width 817 height 438
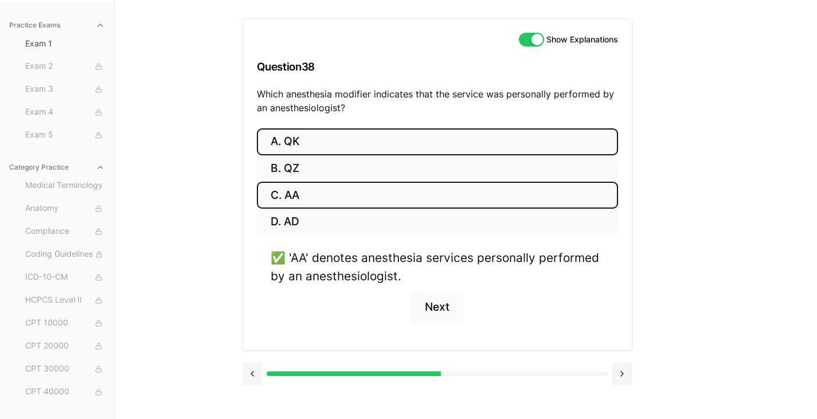
click at [297, 140] on button "A. QK" at bounding box center [437, 141] width 361 height 27
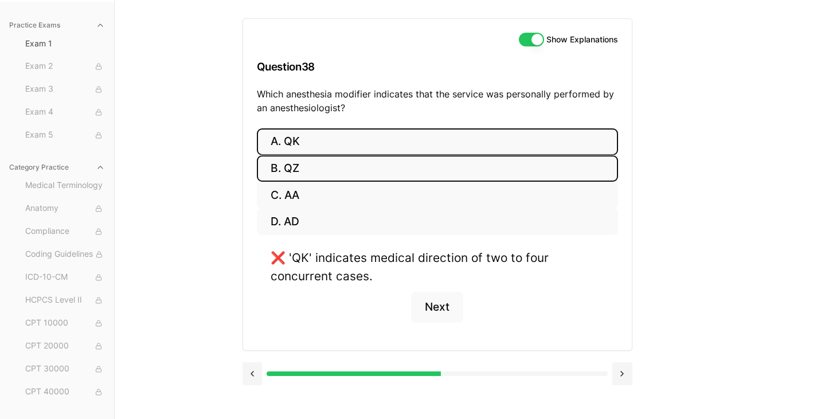
click at [295, 166] on button "B. QZ" at bounding box center [437, 168] width 361 height 27
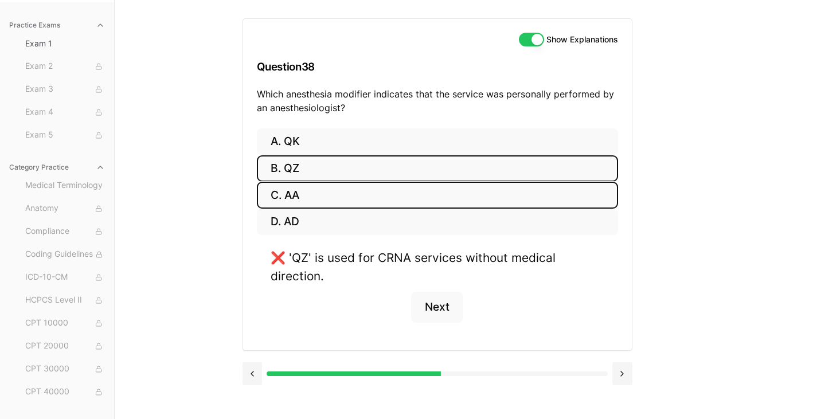
click at [300, 190] on button "C. AA" at bounding box center [437, 195] width 361 height 27
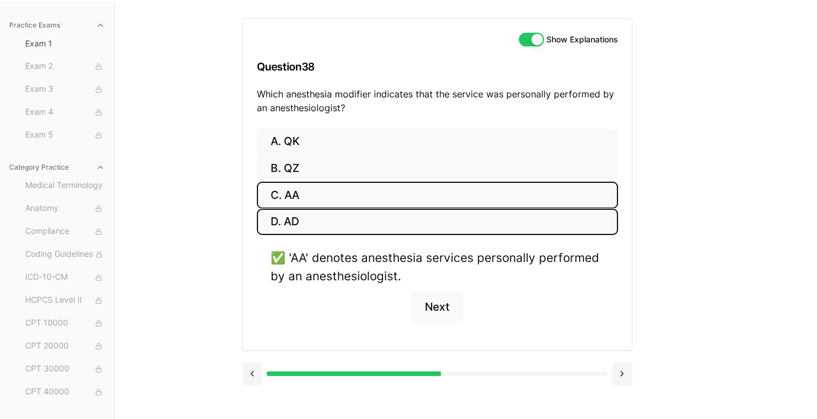
click at [302, 219] on button "D. AD" at bounding box center [437, 222] width 361 height 27
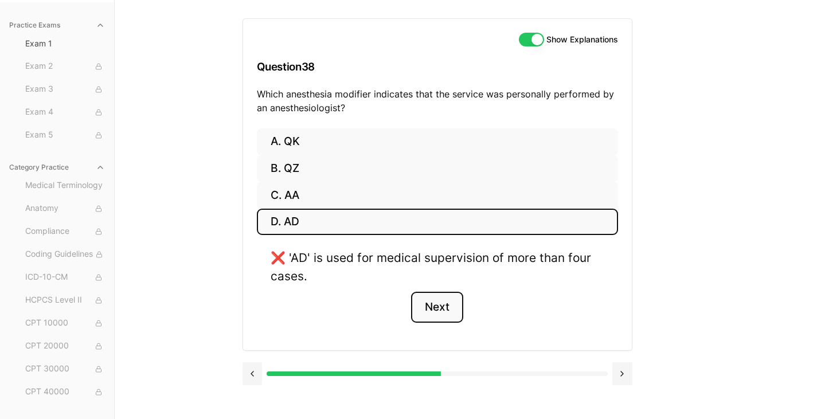
click at [445, 299] on button "Next" at bounding box center [437, 307] width 52 height 31
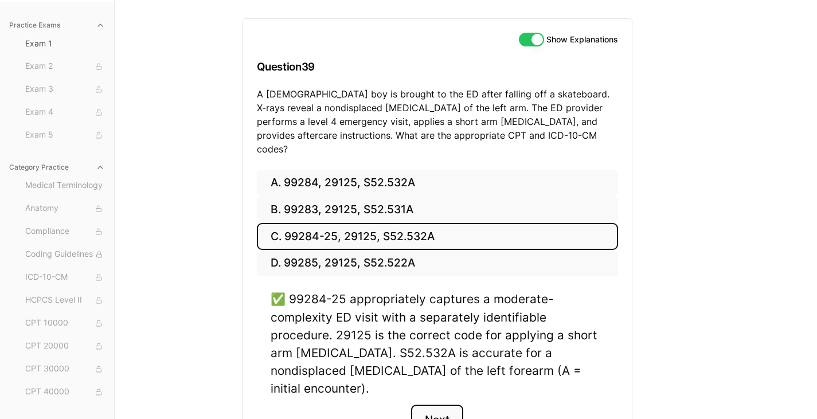
click at [440, 405] on button "Next" at bounding box center [437, 420] width 52 height 31
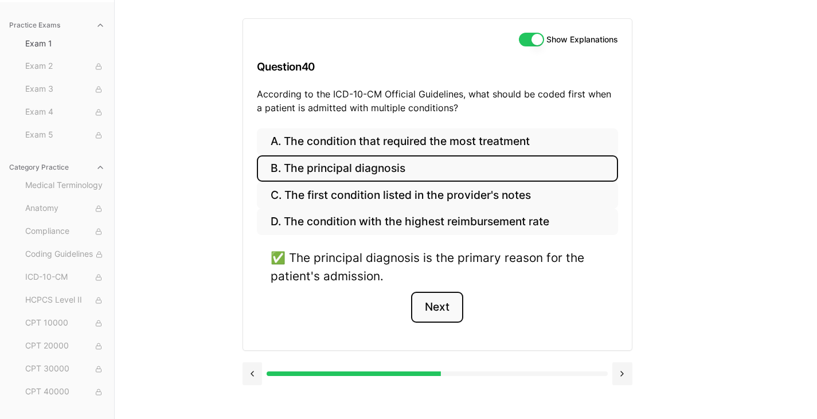
click at [442, 314] on button "Next" at bounding box center [437, 307] width 52 height 31
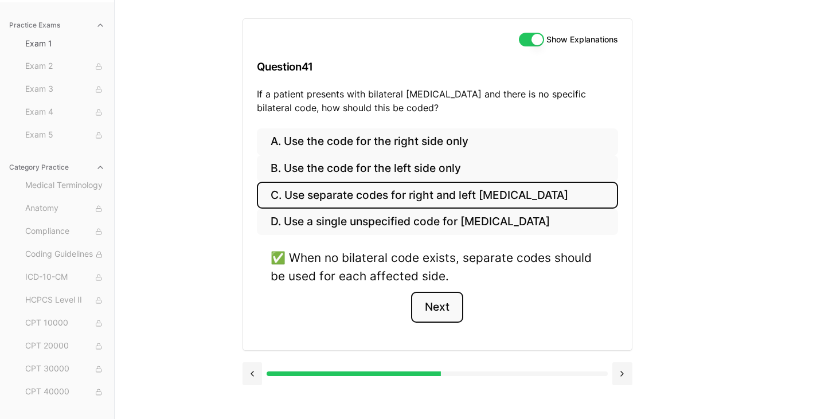
click at [442, 314] on button "Next" at bounding box center [437, 307] width 52 height 31
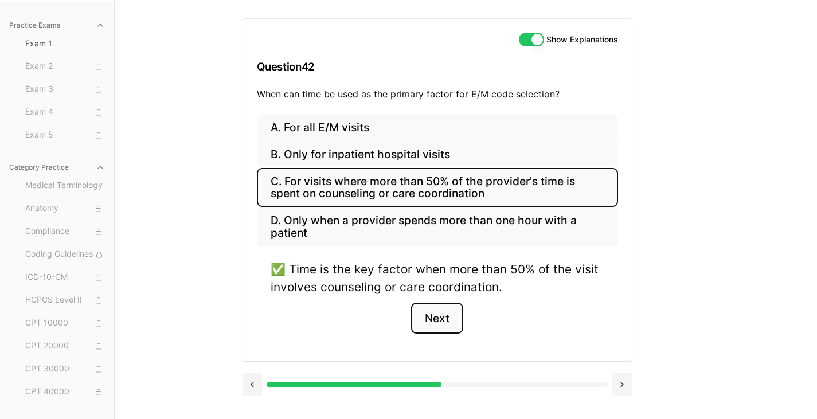
click at [442, 314] on button "Next" at bounding box center [437, 318] width 52 height 31
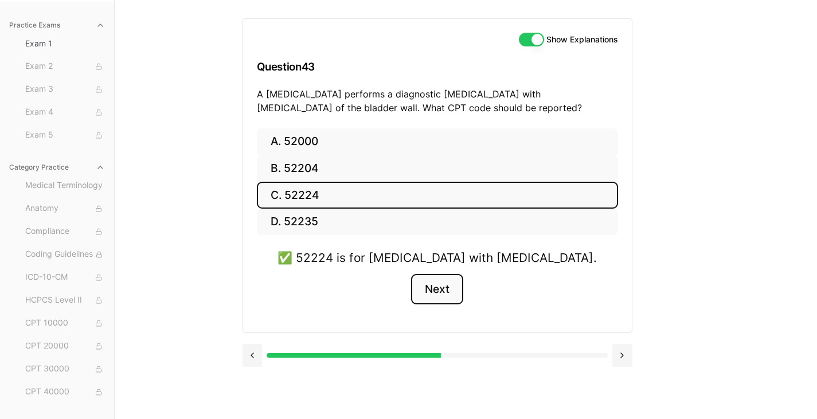
click at [442, 293] on button "Next" at bounding box center [437, 289] width 52 height 31
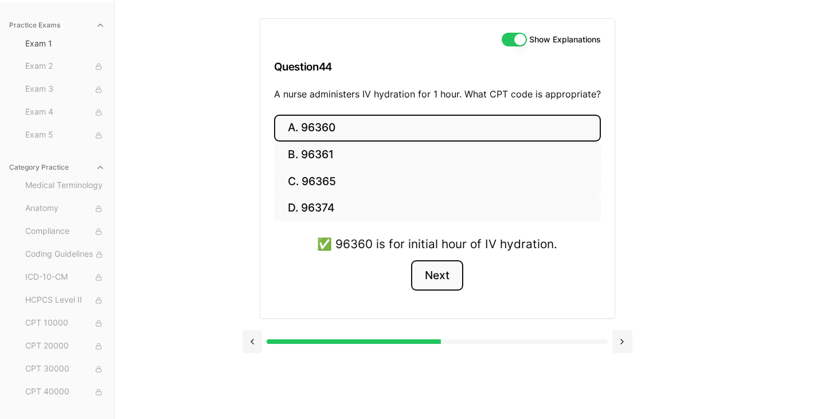
click at [447, 270] on button "Next" at bounding box center [437, 275] width 52 height 31
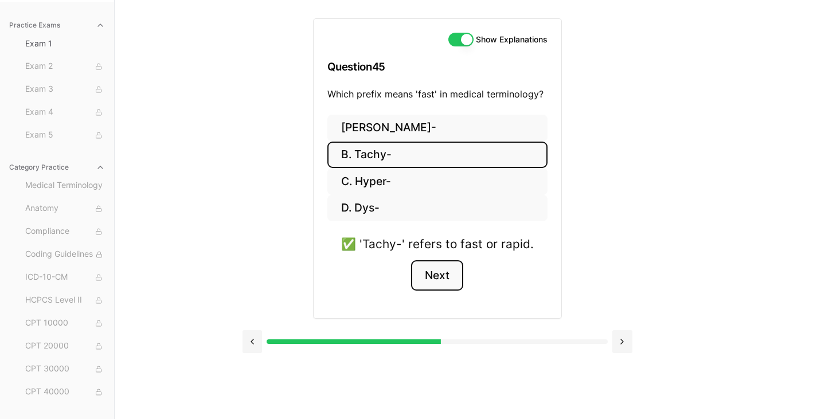
click at [447, 270] on button "Next" at bounding box center [437, 275] width 52 height 31
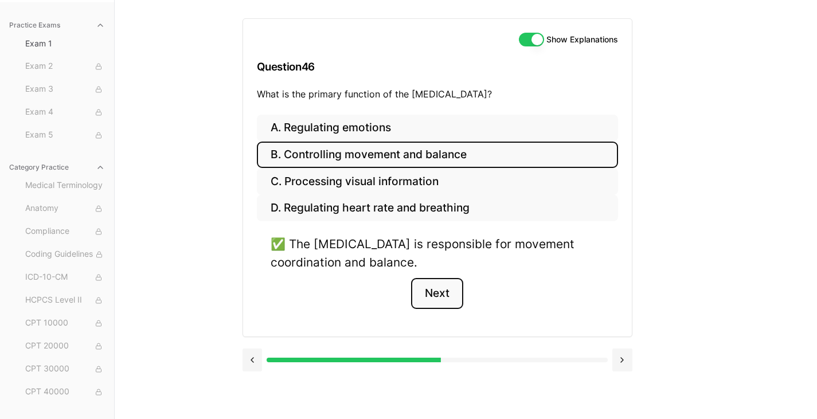
click at [444, 290] on button "Next" at bounding box center [437, 293] width 52 height 31
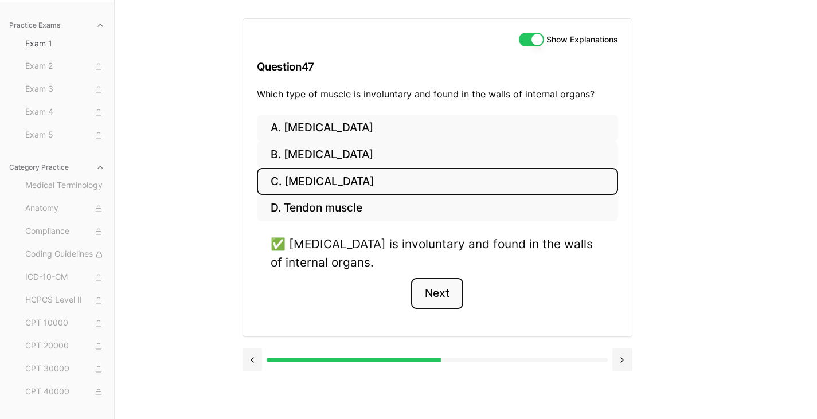
click at [444, 290] on button "Next" at bounding box center [437, 293] width 52 height 31
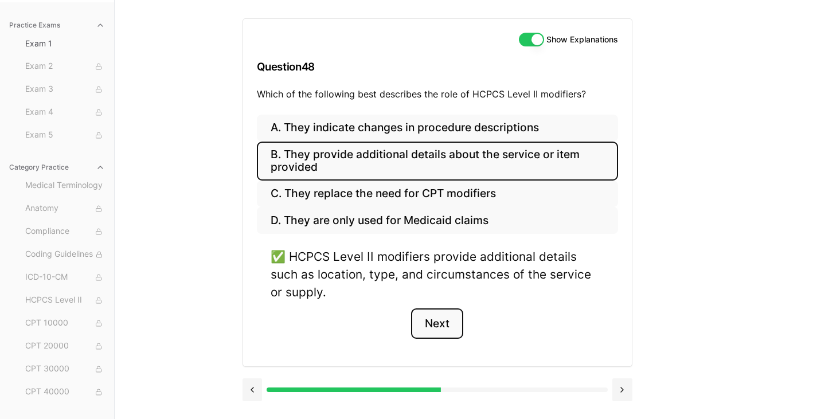
click at [439, 315] on button "Next" at bounding box center [437, 324] width 52 height 31
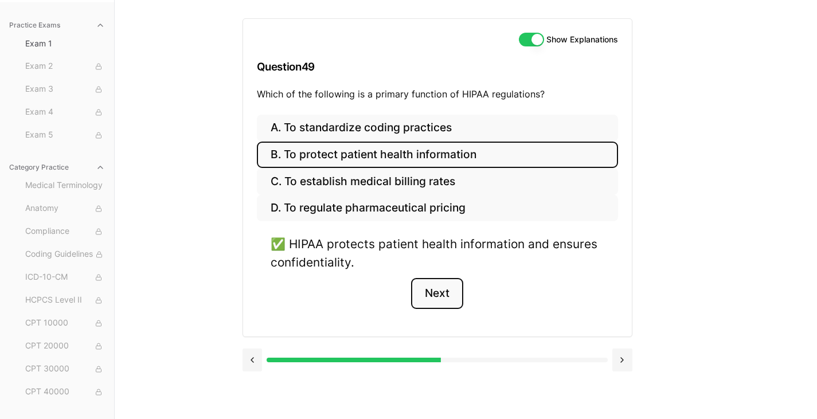
click at [441, 302] on button "Next" at bounding box center [437, 293] width 52 height 31
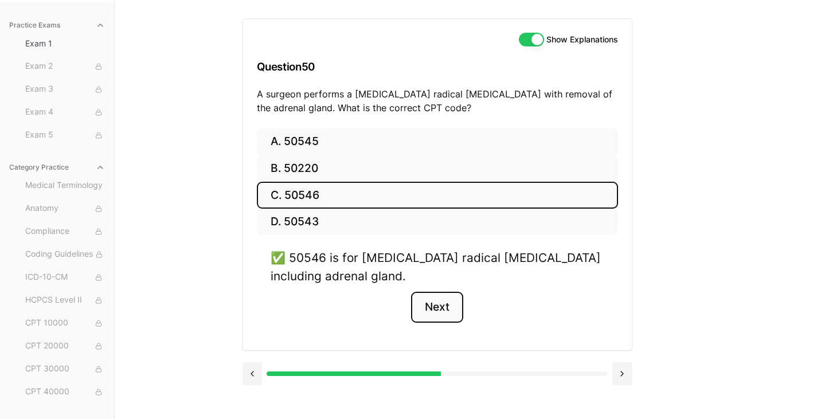
click at [441, 302] on button "Next" at bounding box center [437, 307] width 52 height 31
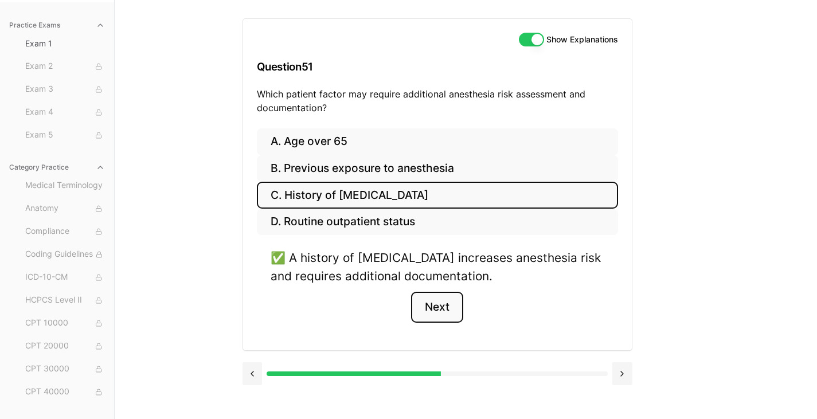
click at [441, 302] on button "Next" at bounding box center [437, 307] width 52 height 31
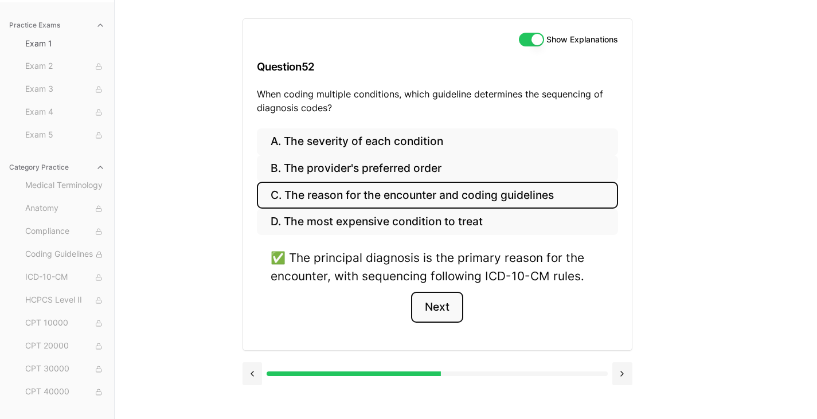
click at [441, 302] on button "Next" at bounding box center [437, 307] width 52 height 31
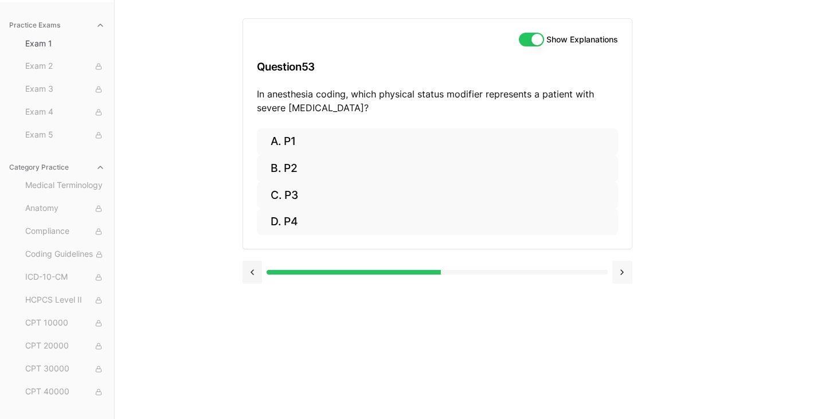
click at [618, 266] on button at bounding box center [622, 272] width 20 height 23
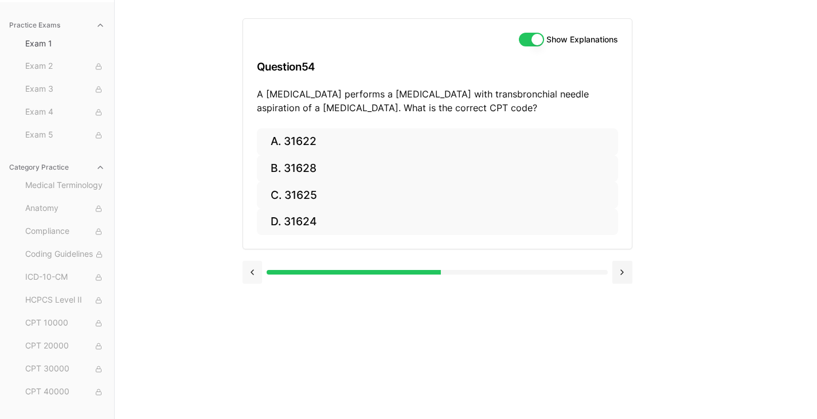
click at [248, 268] on button at bounding box center [253, 272] width 20 height 23
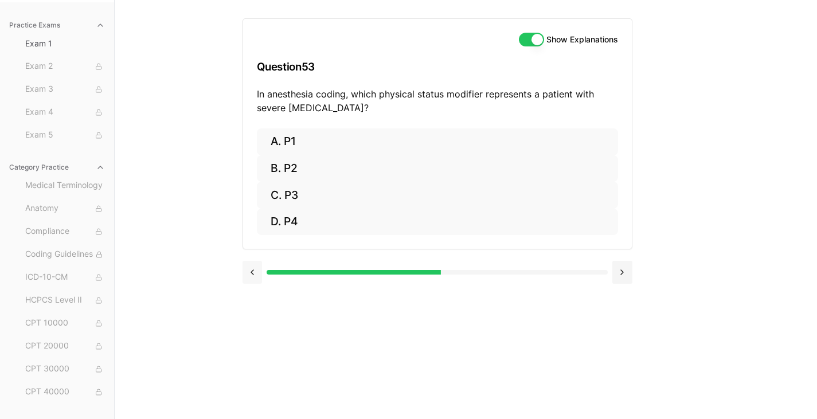
click at [248, 268] on button at bounding box center [253, 272] width 20 height 23
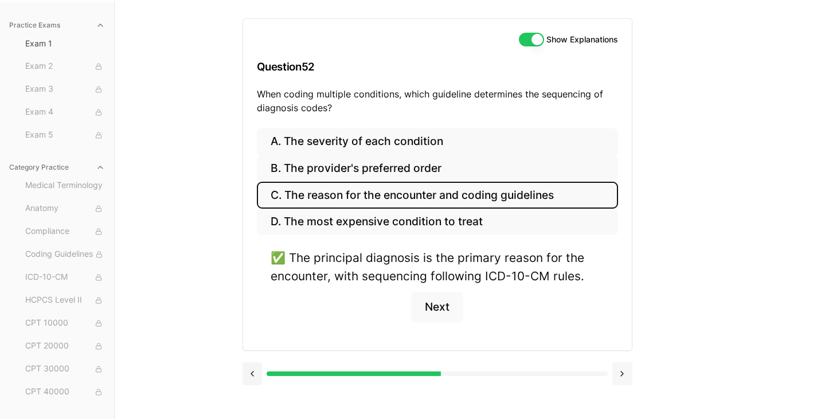
click at [617, 376] on button at bounding box center [622, 373] width 20 height 23
